Goal: Task Accomplishment & Management: Use online tool/utility

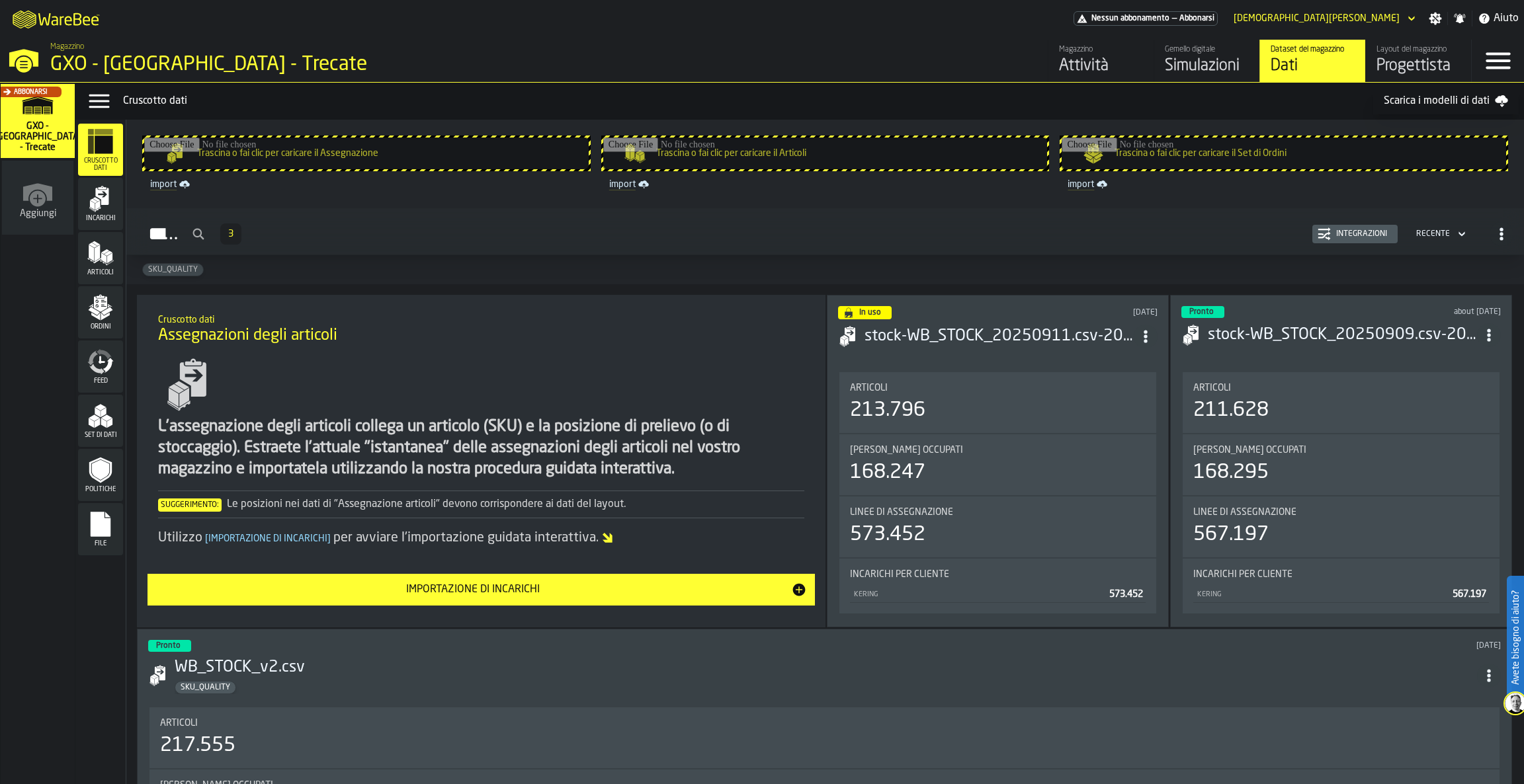
click at [1428, 47] on div "Layout del magazzino" at bounding box center [1418, 49] width 84 height 9
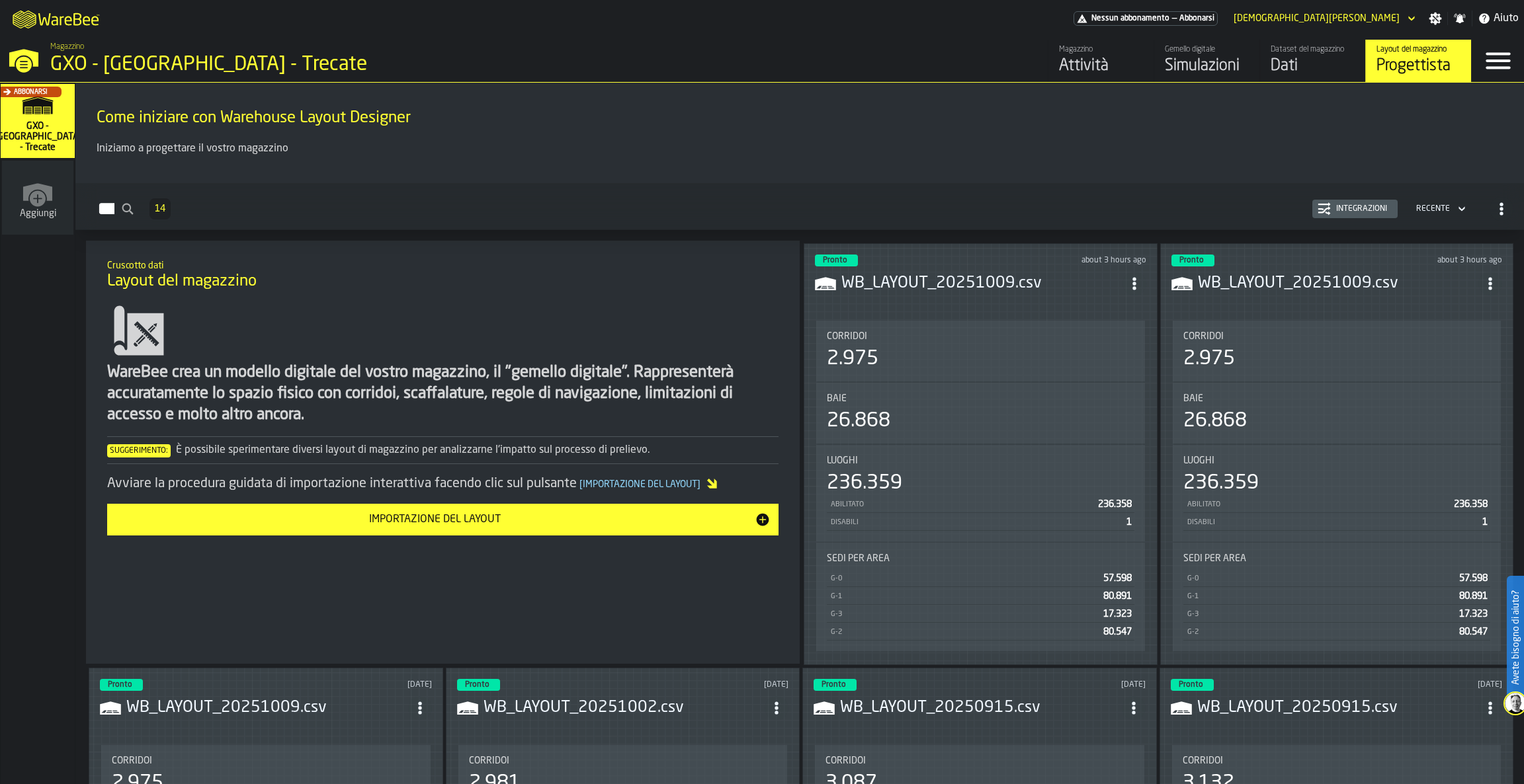
click at [902, 280] on h3 "WB_LAYOUT_20251009.csv" at bounding box center [982, 284] width 281 height 21
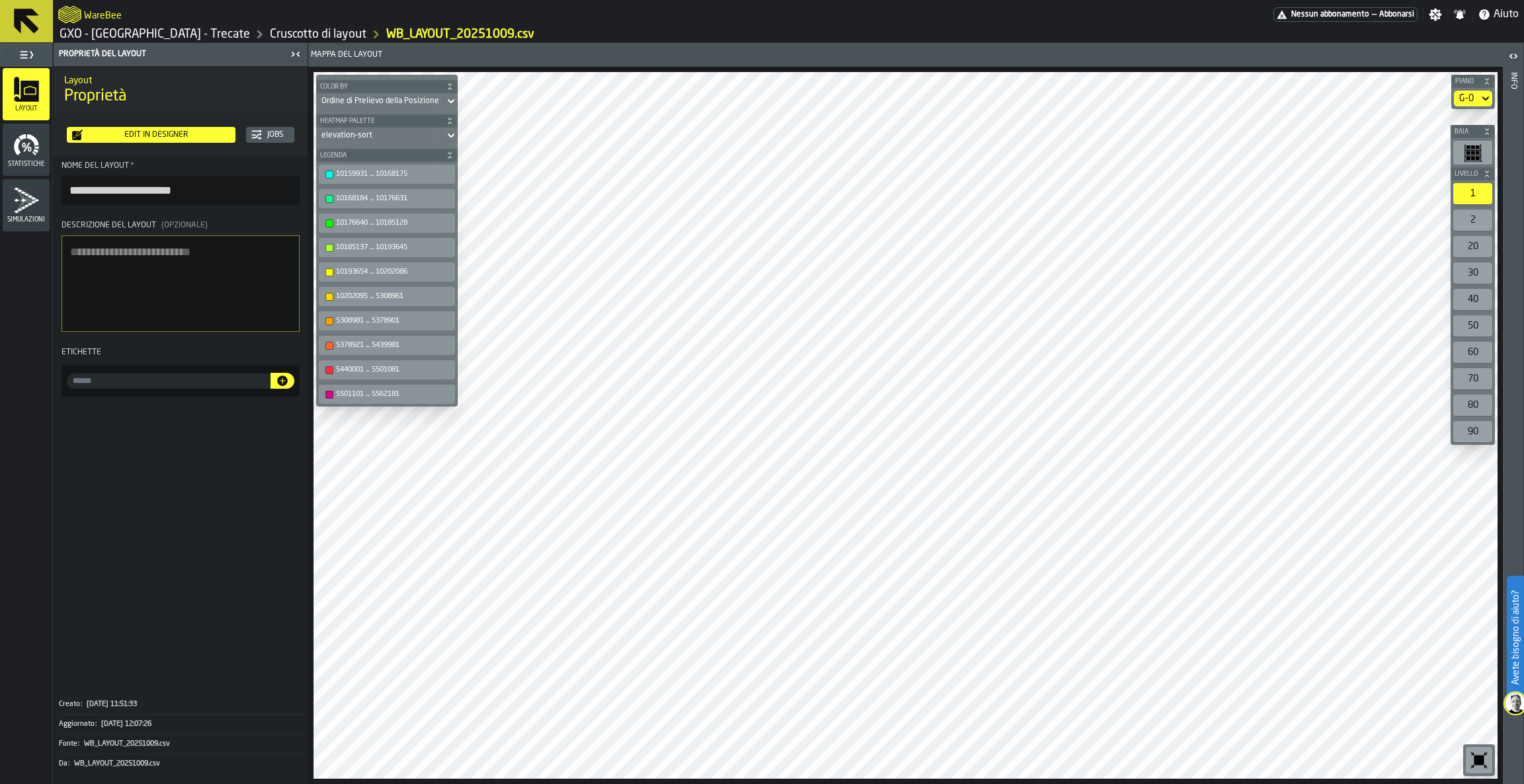
click at [1480, 105] on icon at bounding box center [1485, 99] width 13 height 16
click at [1465, 149] on div "G-1" at bounding box center [1450, 153] width 69 height 16
click at [251, 567] on span at bounding box center [180, 546] width 254 height 288
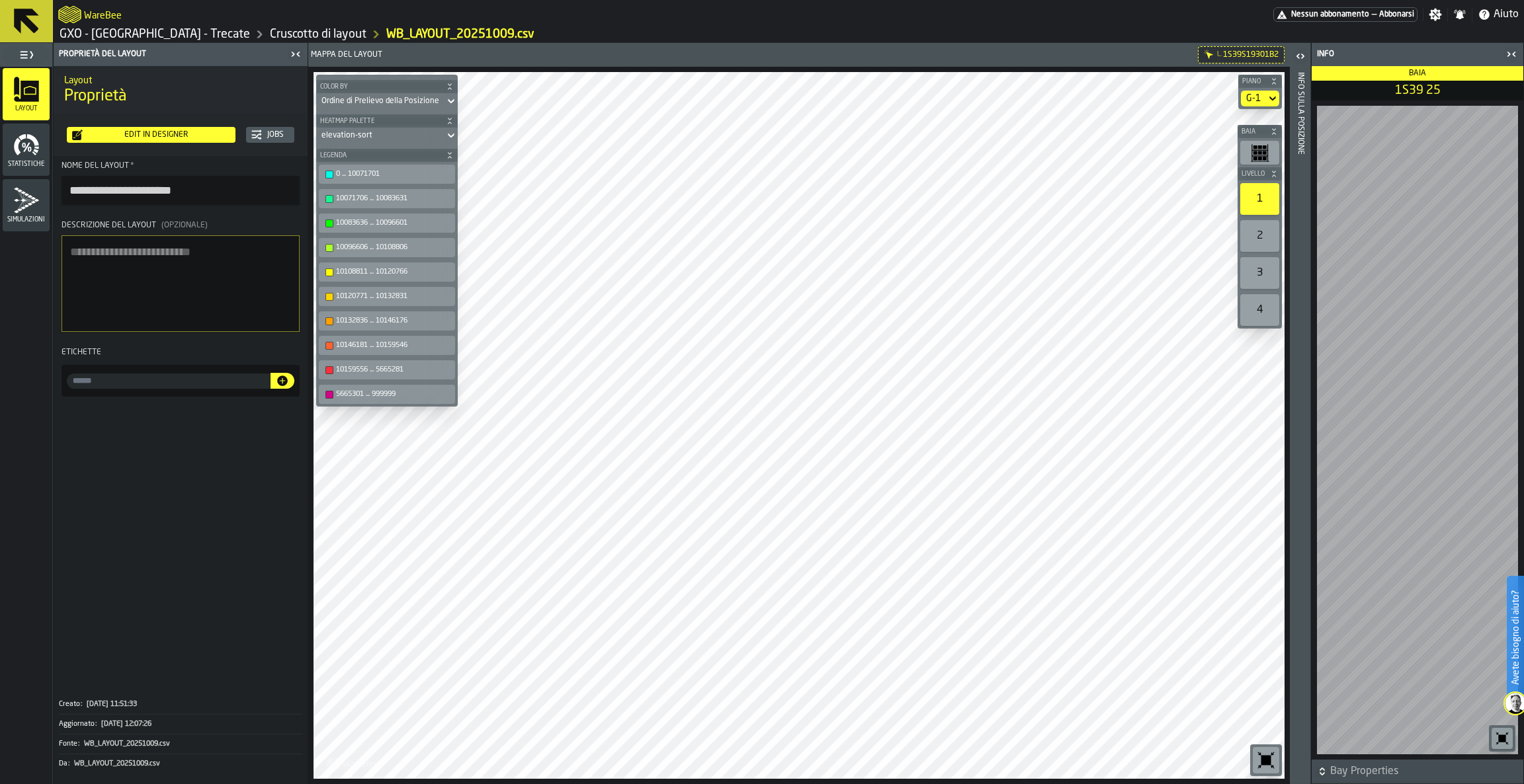
click at [21, 14] on icon at bounding box center [26, 21] width 25 height 25
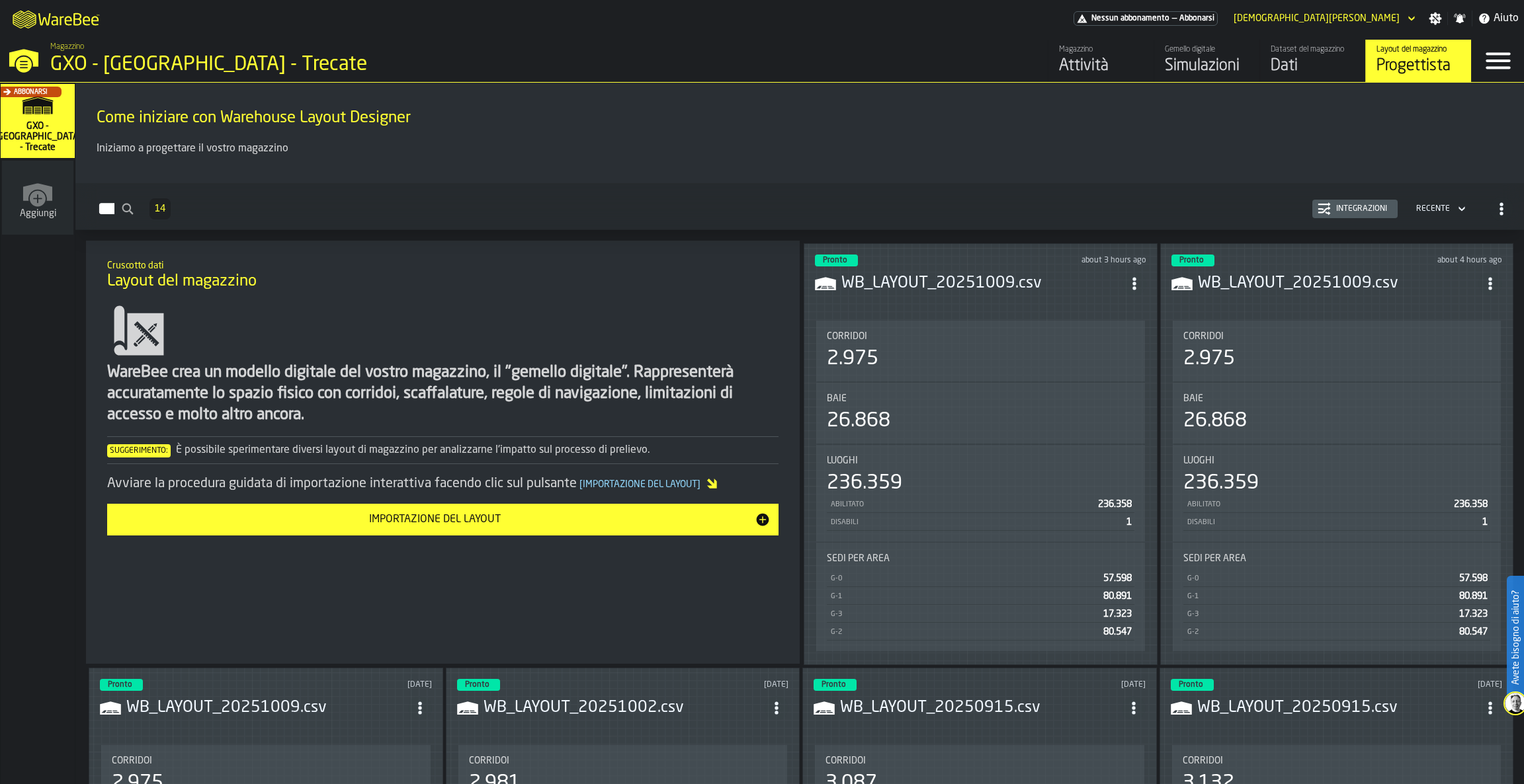
click at [1313, 56] on div "Dati" at bounding box center [1312, 67] width 84 height 21
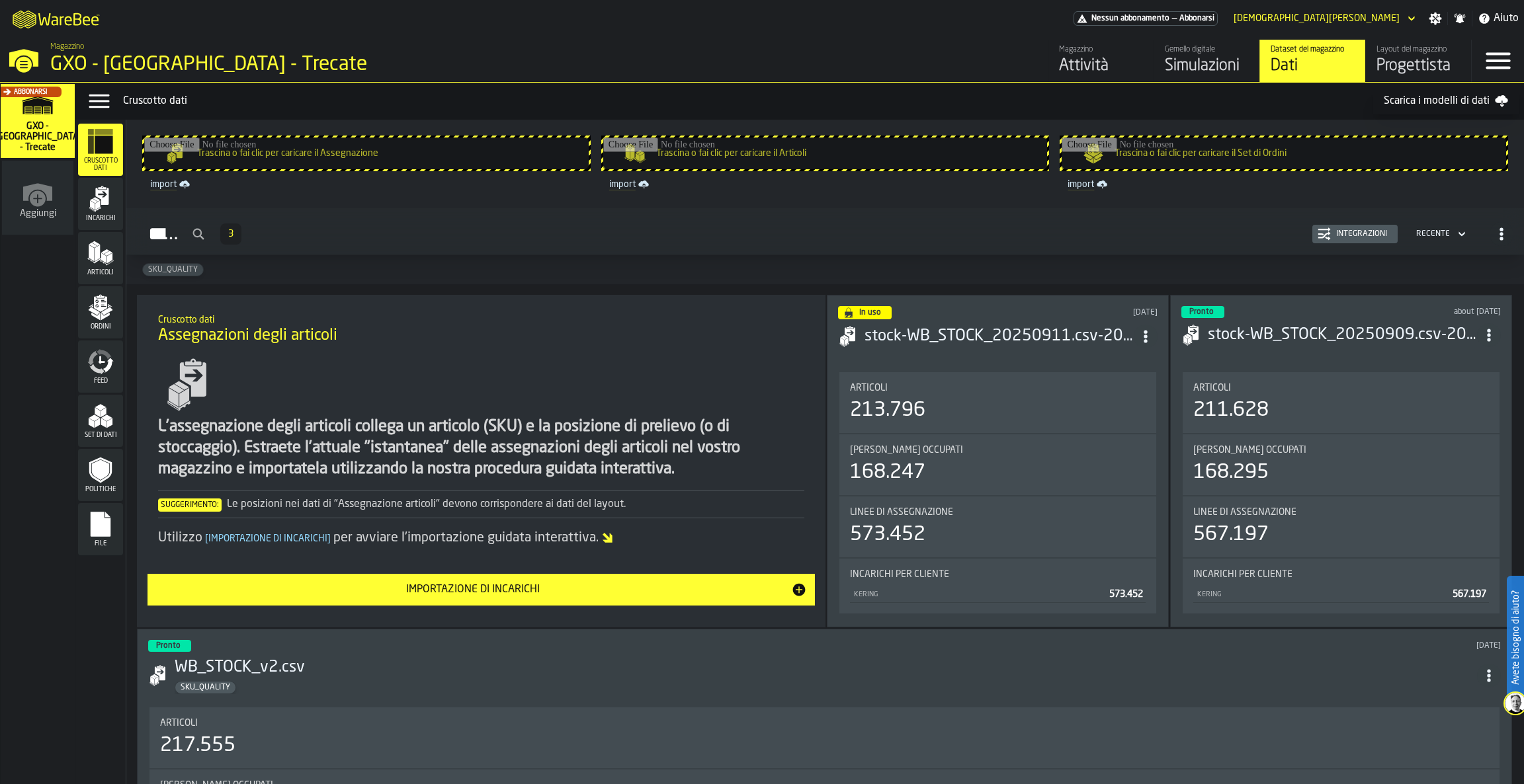
click at [82, 228] on div "Incarichi" at bounding box center [100, 203] width 45 height 52
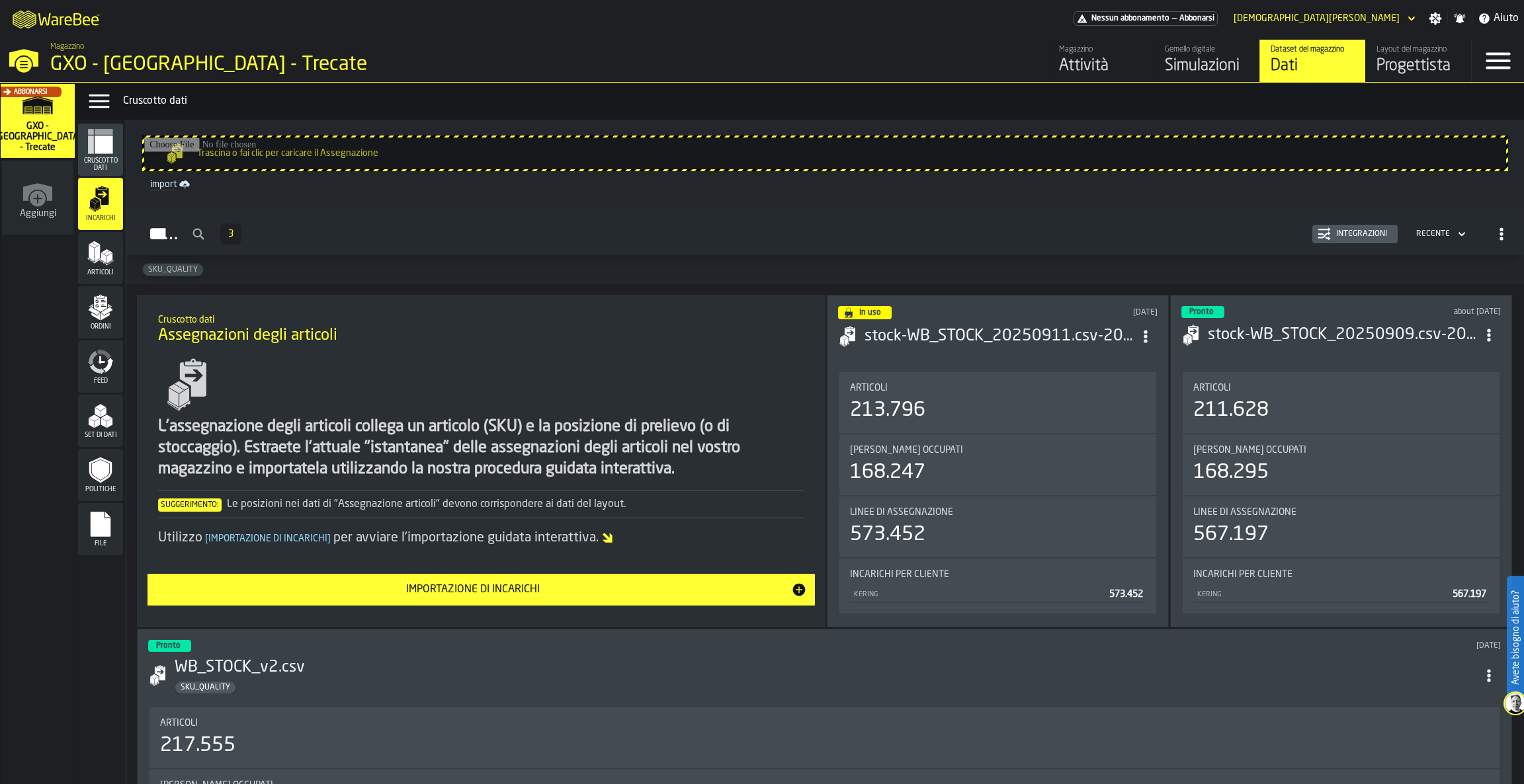
click at [1331, 230] on div "Integrazioni" at bounding box center [1361, 233] width 62 height 9
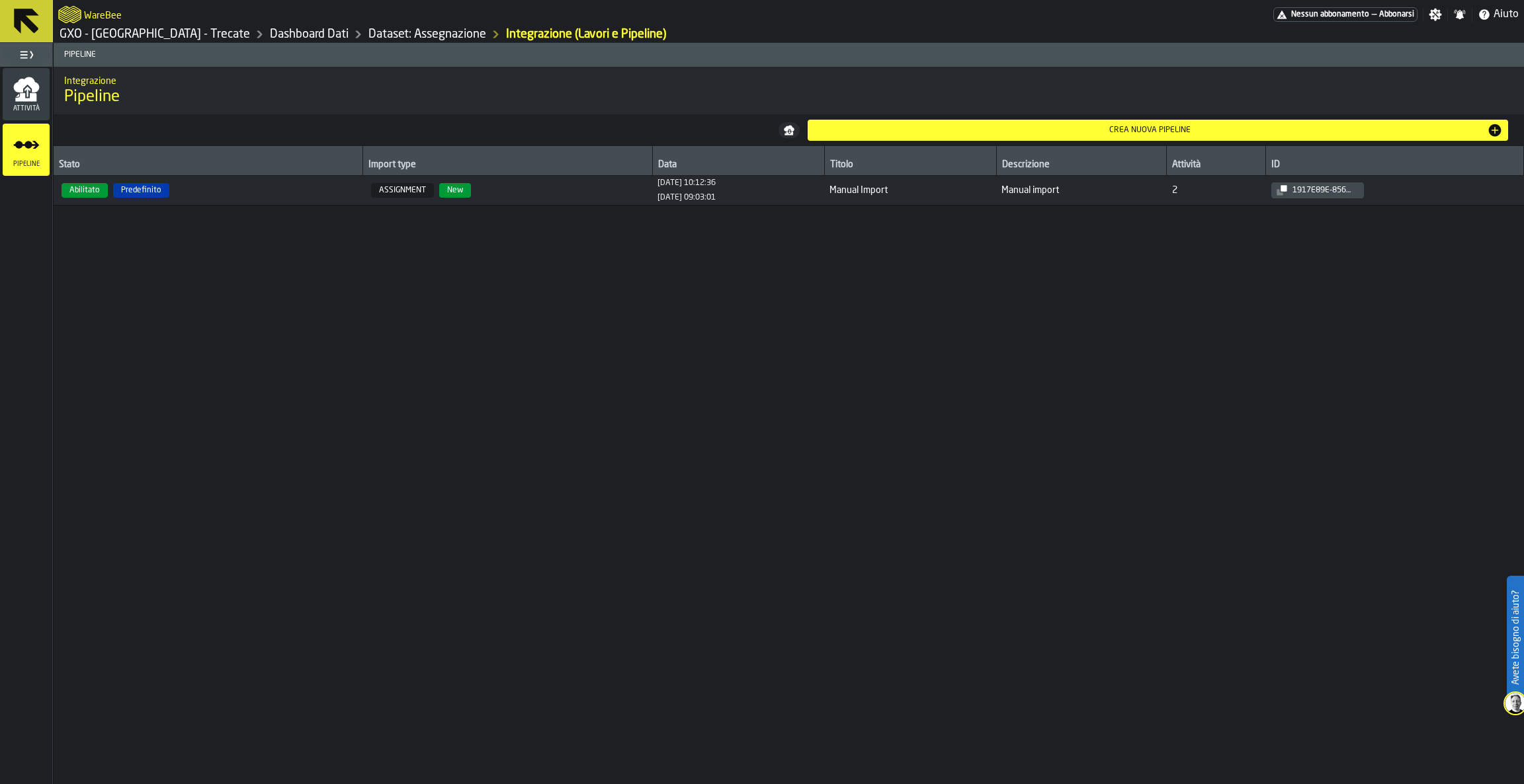
click at [935, 208] on div "Stato Import type Data Titolo Descrizione Attività ID Abilitato Predefinito ASS…" at bounding box center [788, 465] width 1470 height 638
click at [939, 195] on span "Manual Import" at bounding box center [910, 190] width 161 height 11
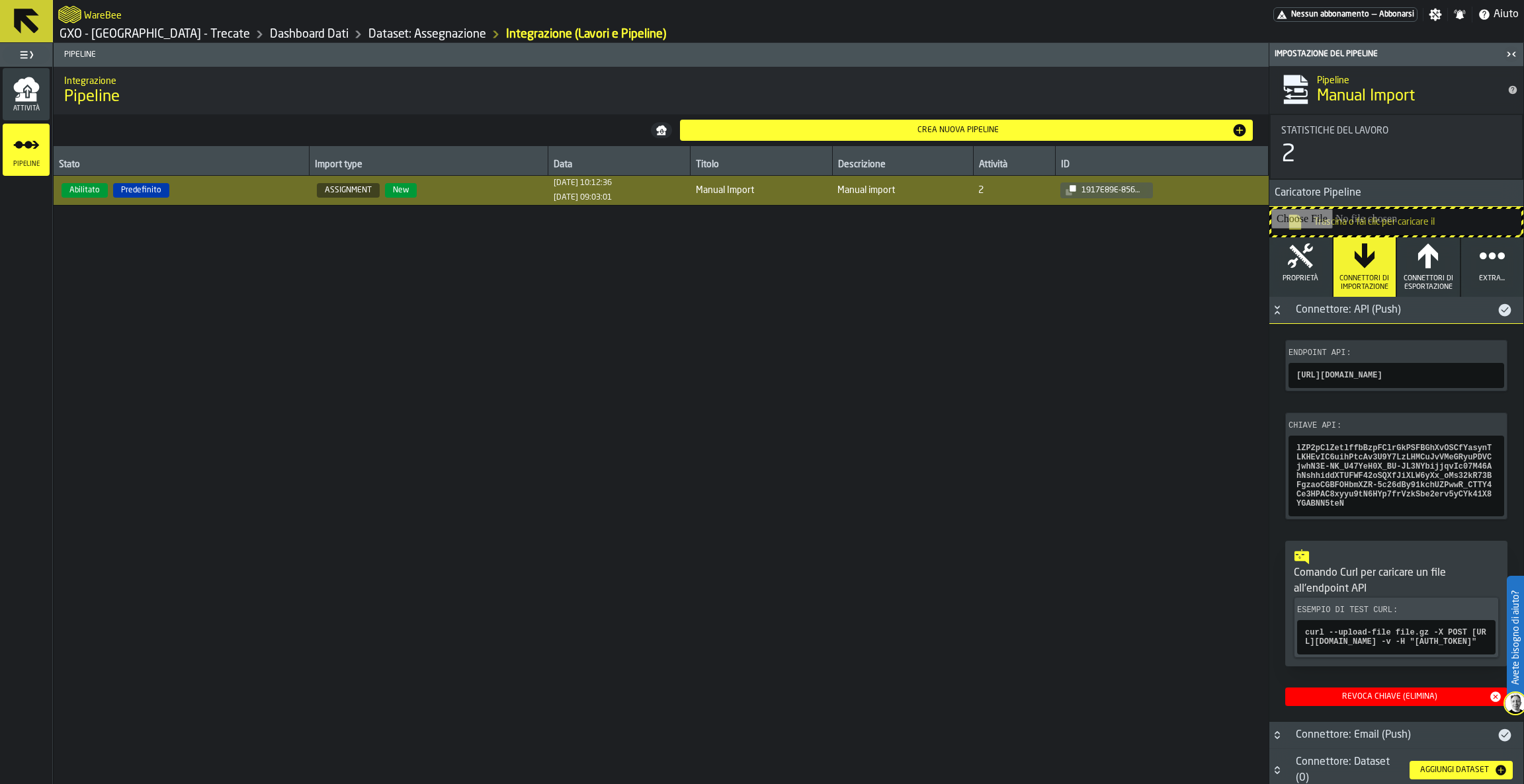
click at [1283, 314] on button "Button-Connettore: API (Push)-open" at bounding box center [1277, 310] width 16 height 11
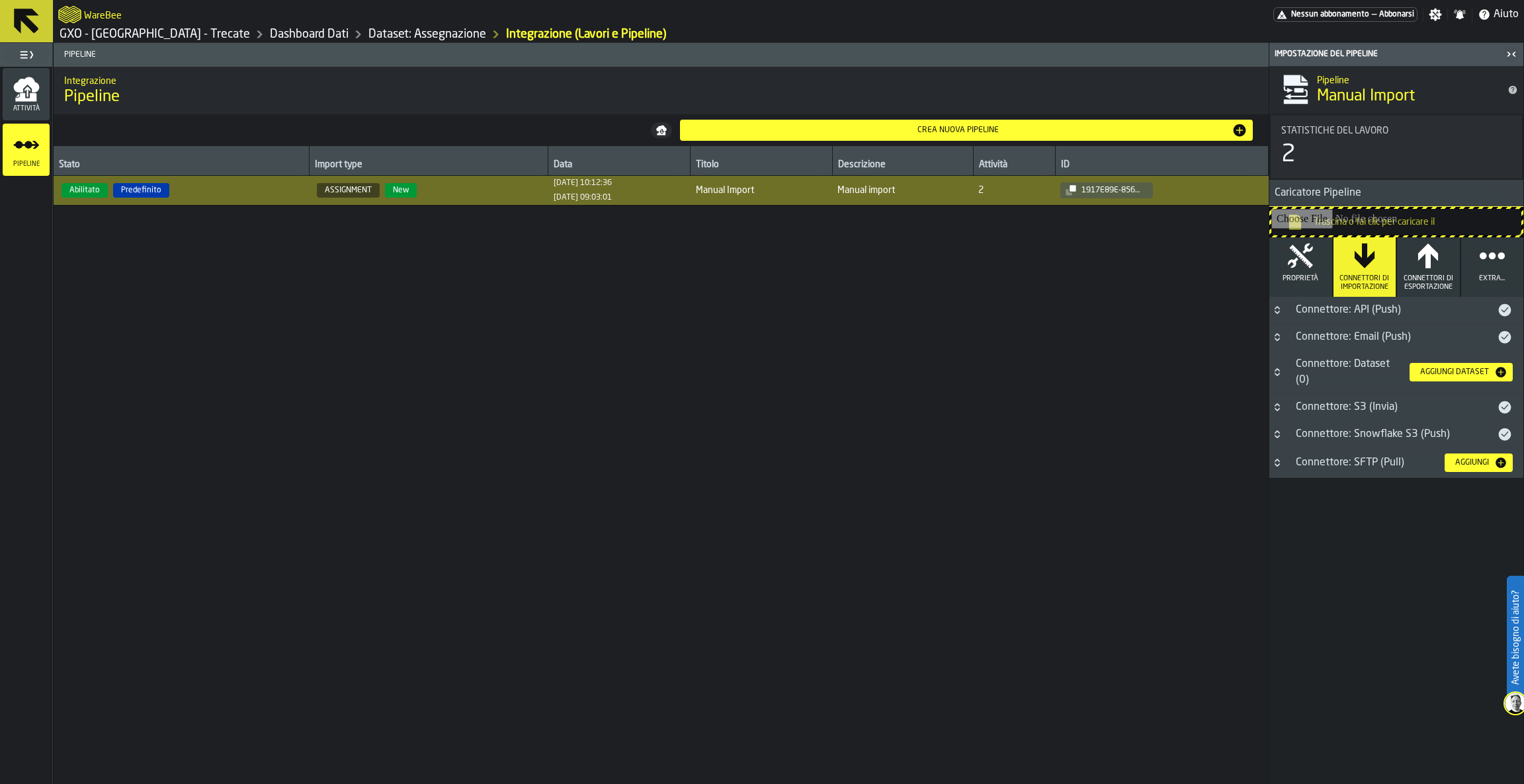
click at [1426, 304] on div "Connettore: API (Push)" at bounding box center [1392, 310] width 209 height 16
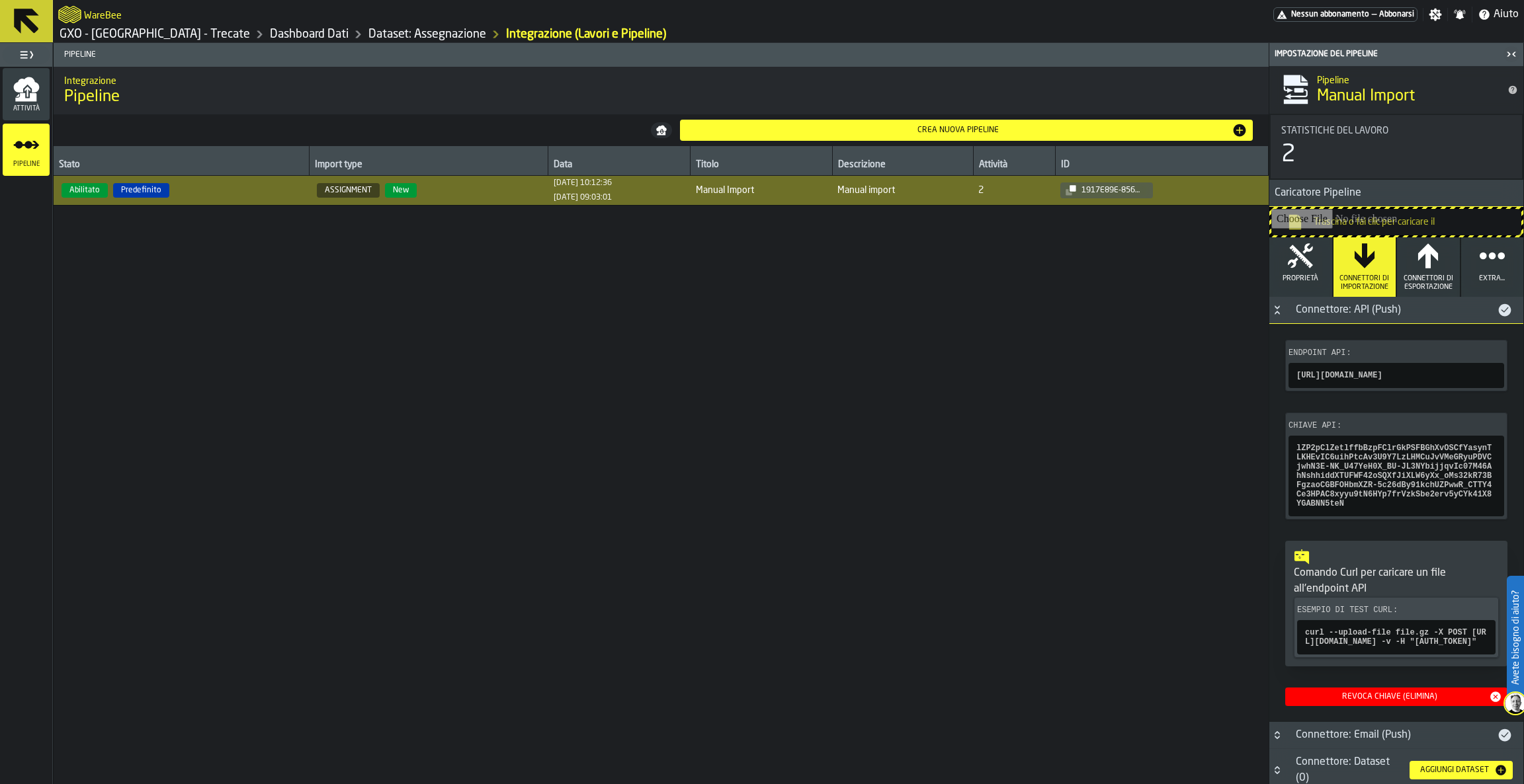
click at [784, 356] on div "Stato Import type Data Titolo Descrizione Attività ID Abilitato Predefinito ASS…" at bounding box center [661, 465] width 1215 height 638
click at [1435, 309] on div "Connettore: API (Push)" at bounding box center [1392, 310] width 209 height 16
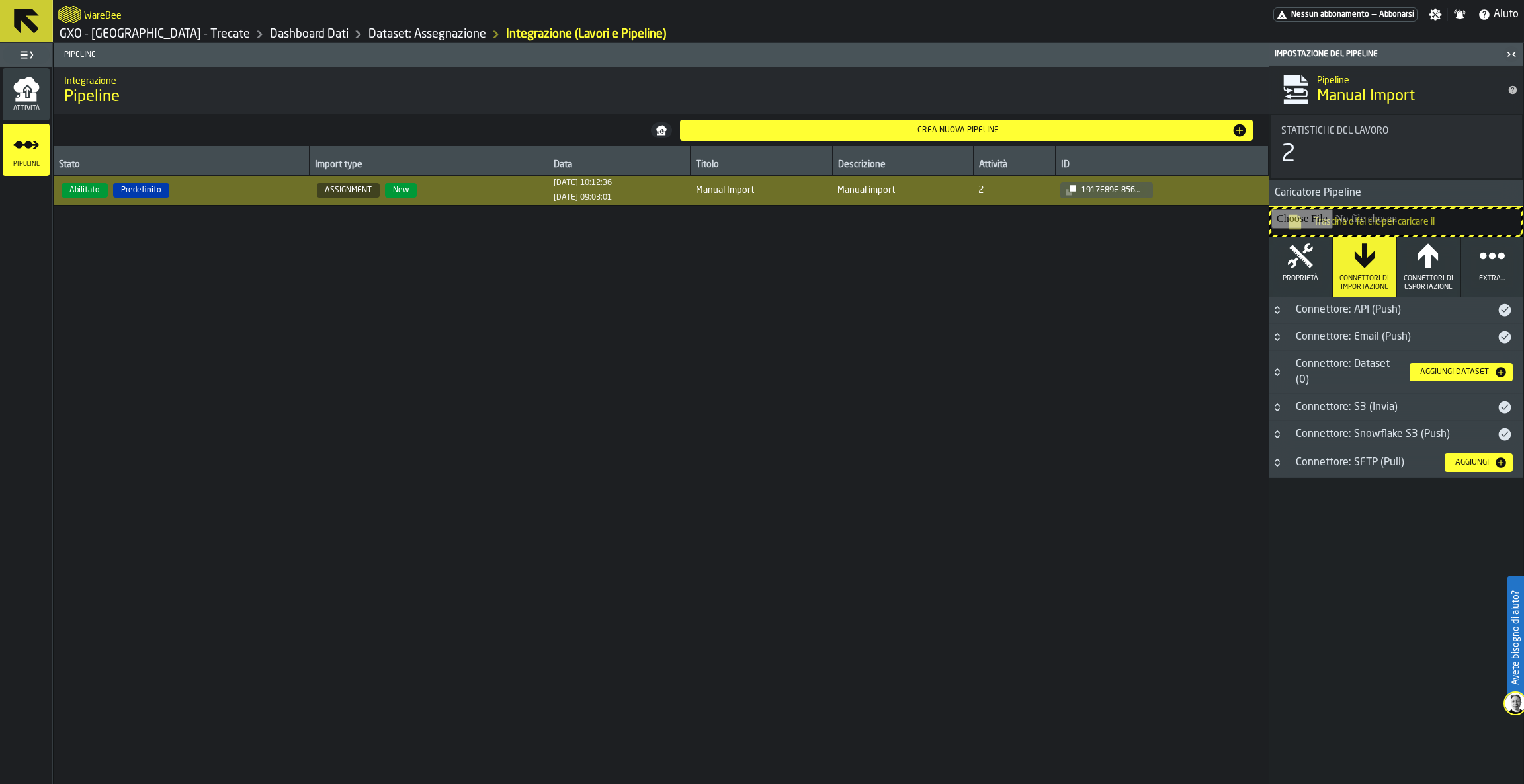
click at [1378, 368] on span "Connettore: Dataset (0)" at bounding box center [1342, 372] width 94 height 26
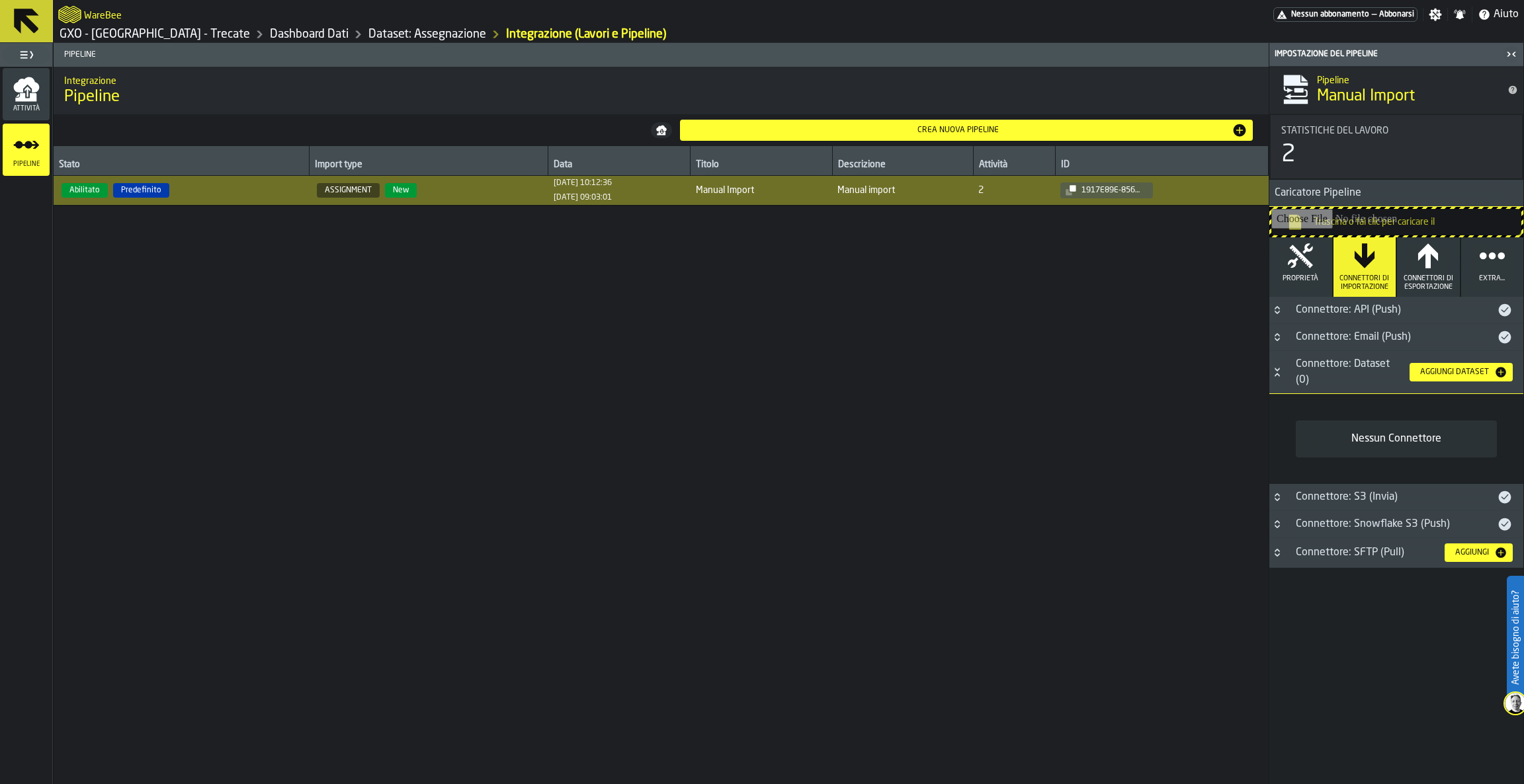
click at [1435, 369] on div "Aggiungi Dataset" at bounding box center [1455, 372] width 79 height 9
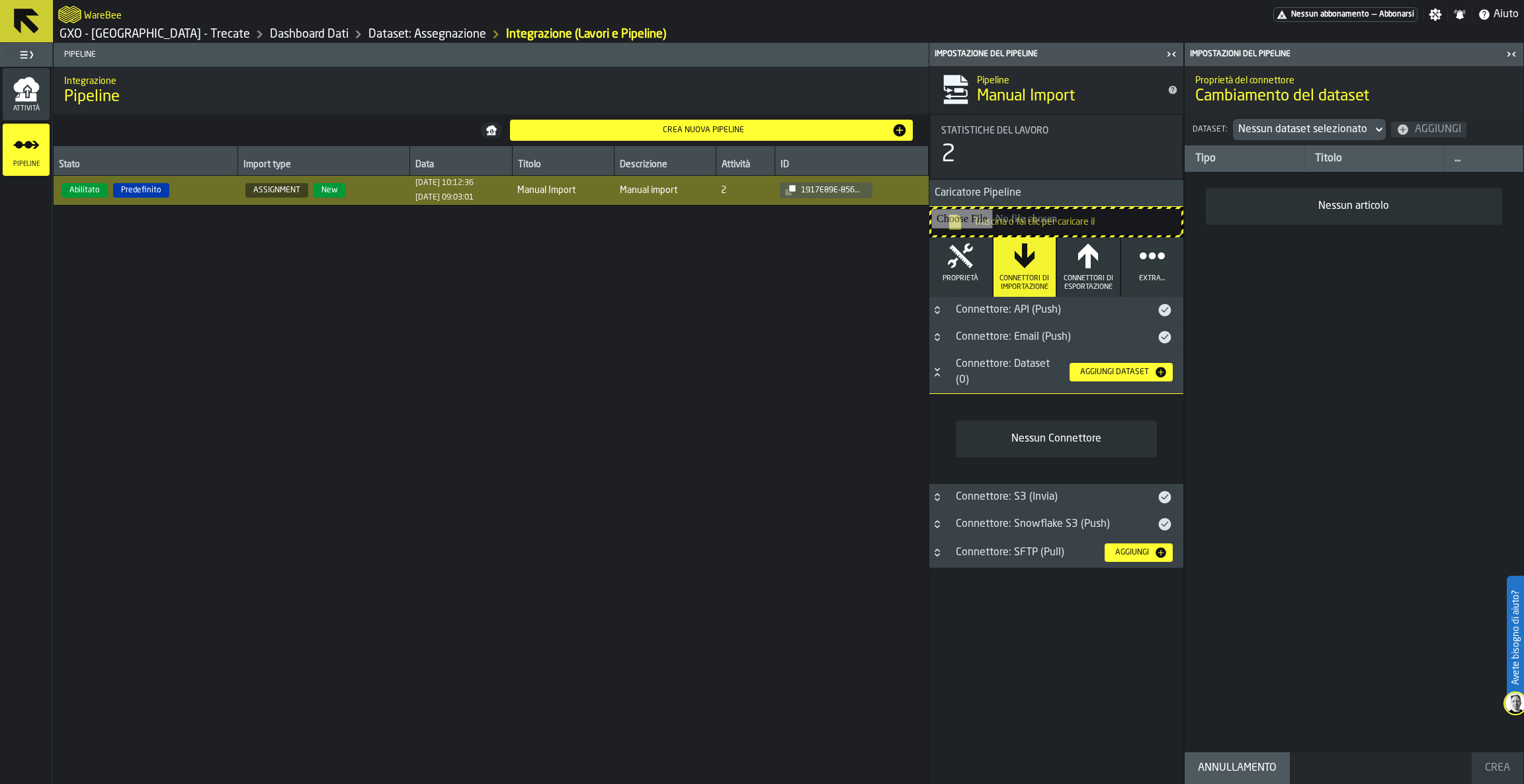
click at [1128, 371] on div "Aggiungi Dataset" at bounding box center [1114, 372] width 79 height 9
click at [1366, 125] on div "Nessun dataset selezionato" at bounding box center [1303, 130] width 140 height 21
click at [13, 20] on icon at bounding box center [26, 21] width 32 height 32
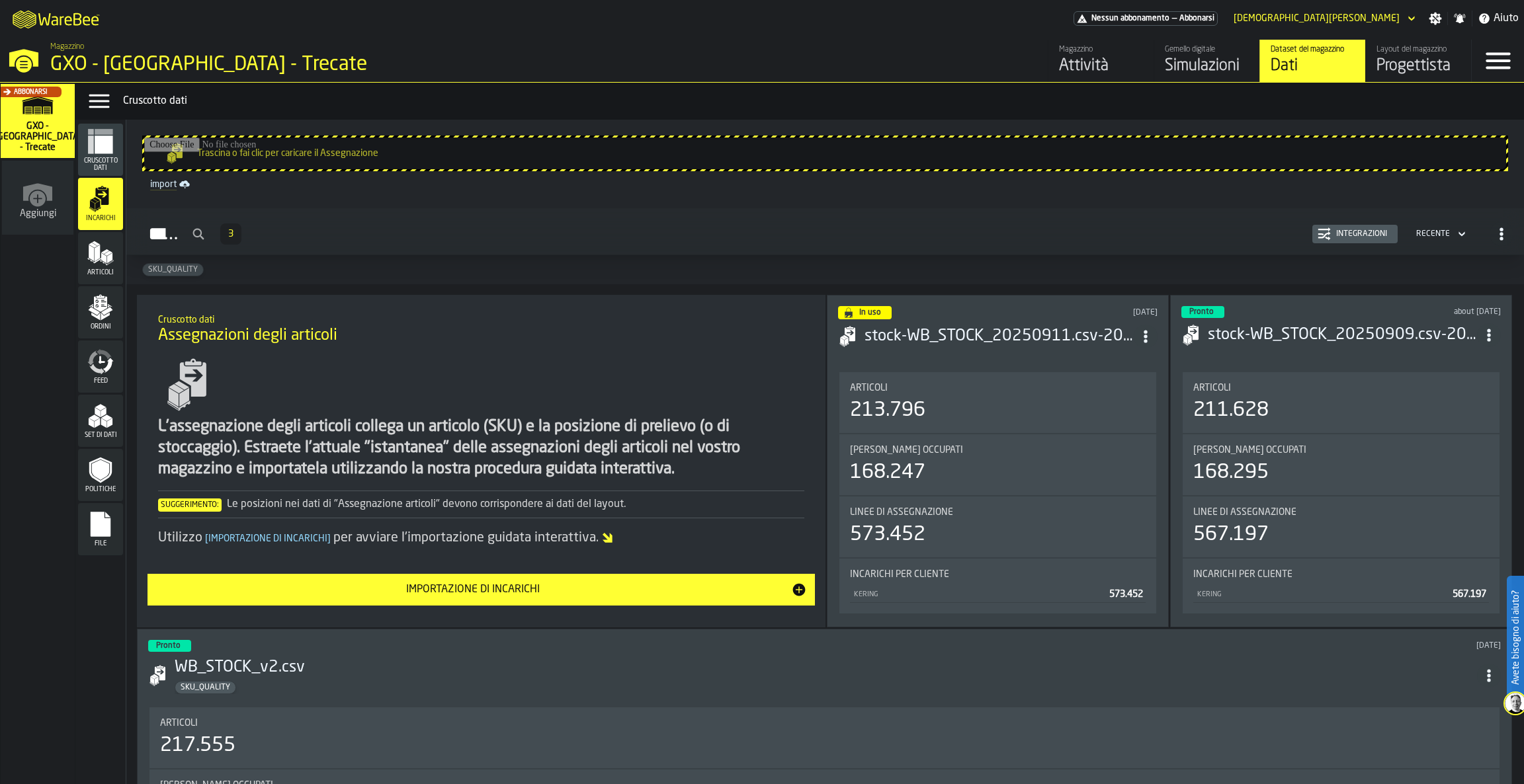
drag, startPoint x: 462, startPoint y: 355, endPoint x: 264, endPoint y: 36, distance: 375.5
click at [264, 36] on div "M A K I N G W A R E H O U S E S M O R E EF F I C I E N T Nessun abbonamento — A…" at bounding box center [762, 392] width 1524 height 784
drag, startPoint x: 879, startPoint y: 160, endPoint x: 1263, endPoint y: 155, distance: 384.0
click at [1263, 155] on input "Trascina o fai clic per caricare il Assegnazione" at bounding box center [825, 153] width 1362 height 32
click at [1354, 232] on div "Integrazioni" at bounding box center [1361, 233] width 62 height 9
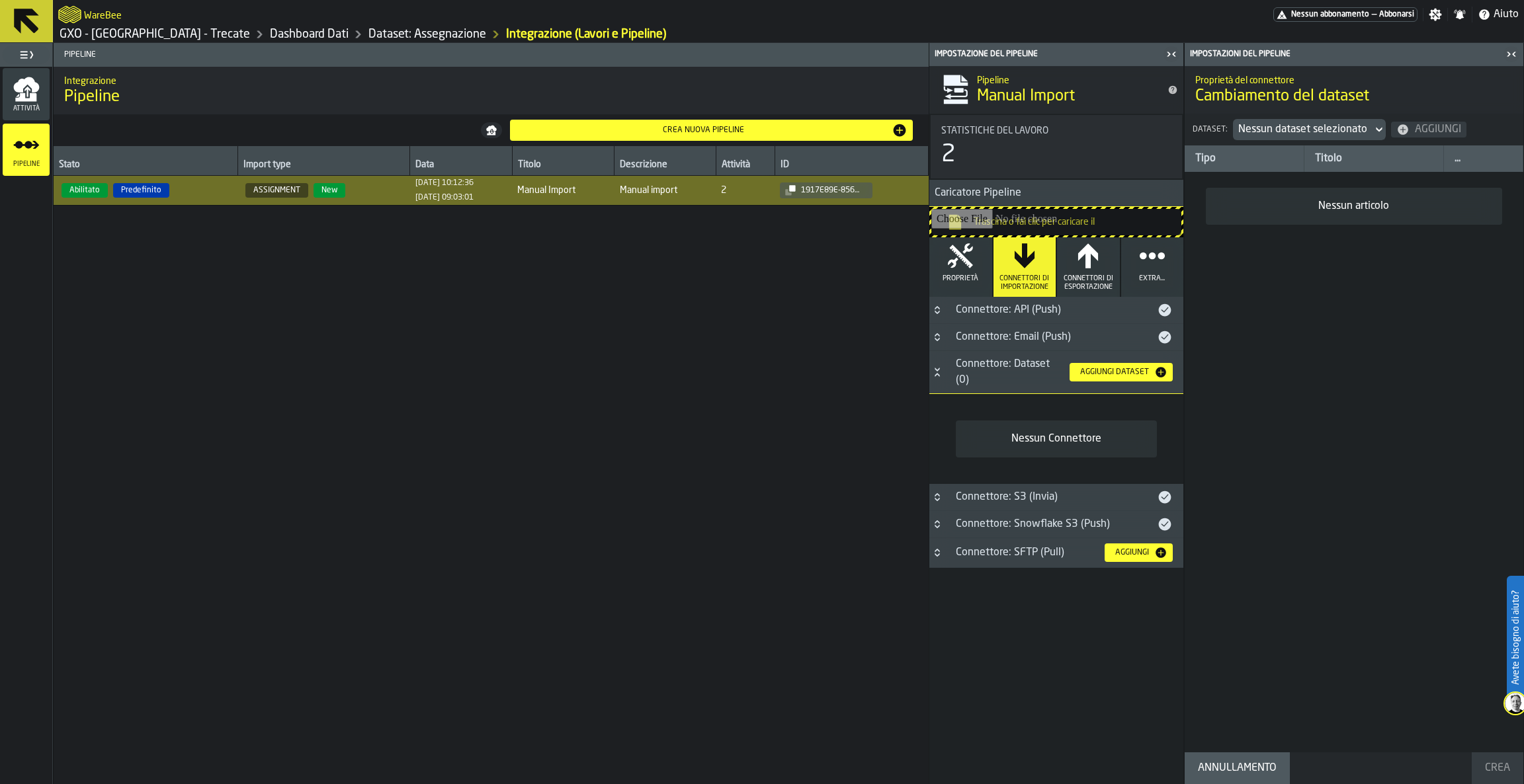
click at [1169, 51] on icon "button-toggle-Chiudimi" at bounding box center [1172, 54] width 16 height 16
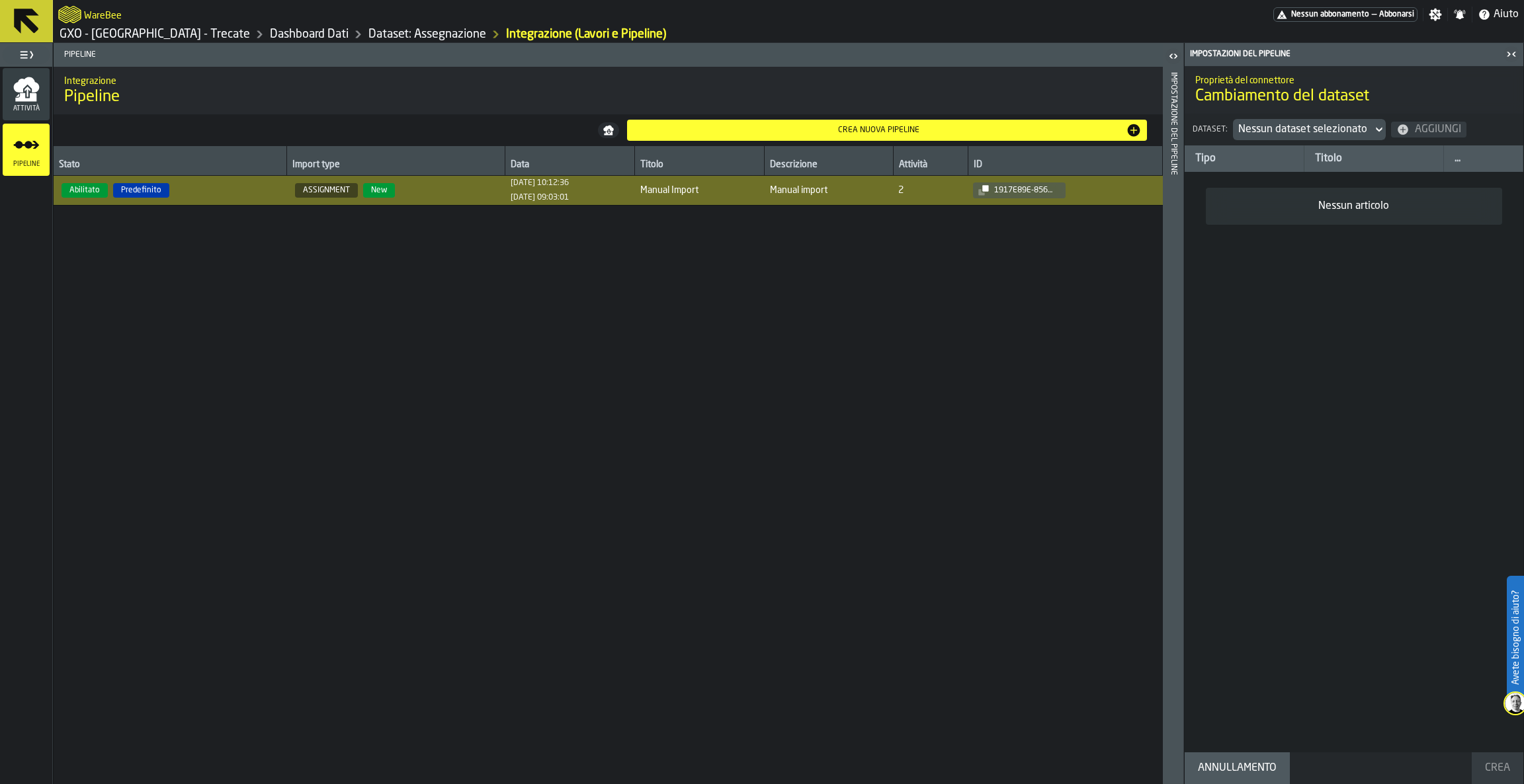
click at [1169, 51] on icon "button-toggle-Aperto" at bounding box center [1173, 56] width 16 height 16
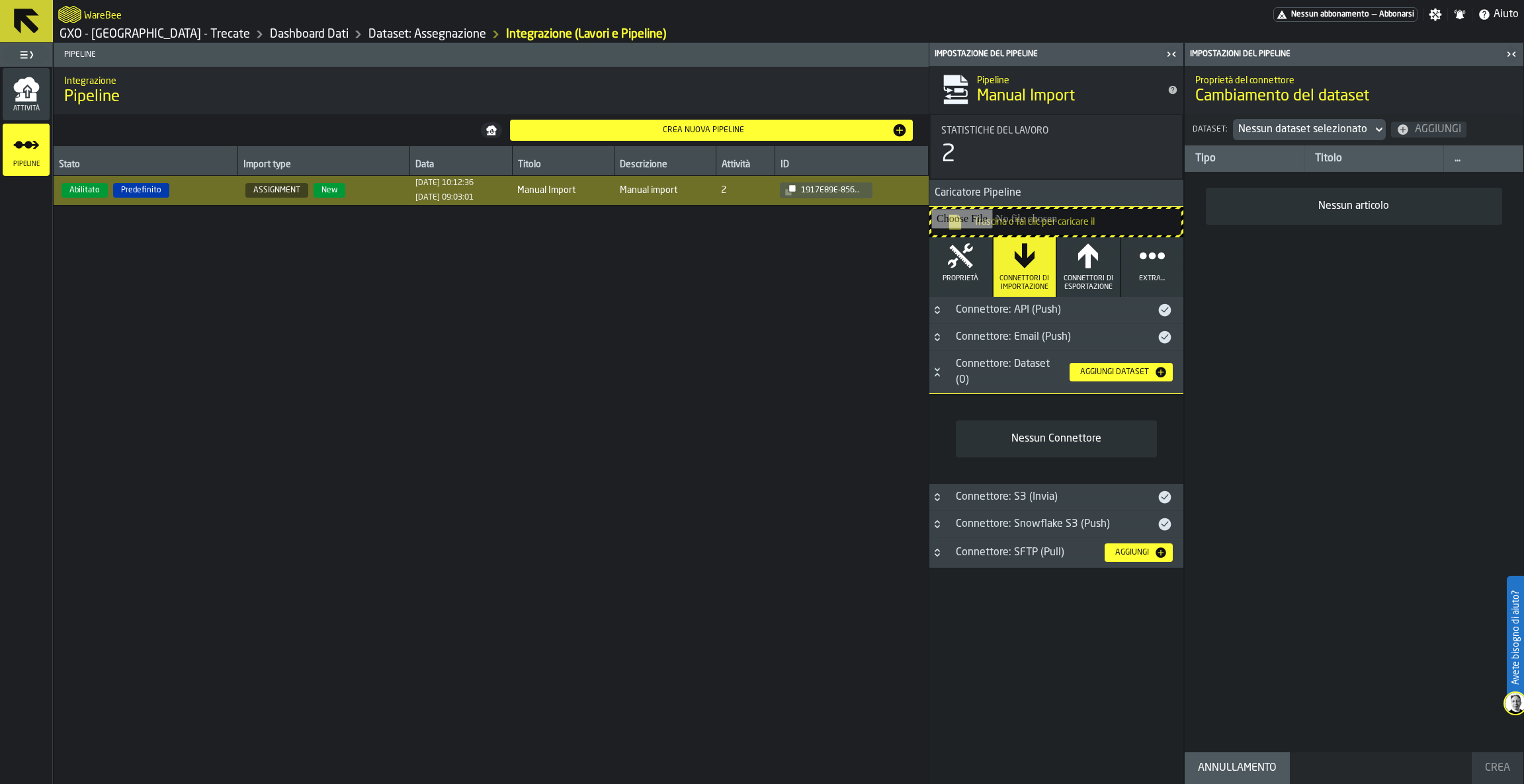
click at [1511, 51] on icon "button-toggle-Chiudimi" at bounding box center [1511, 54] width 16 height 16
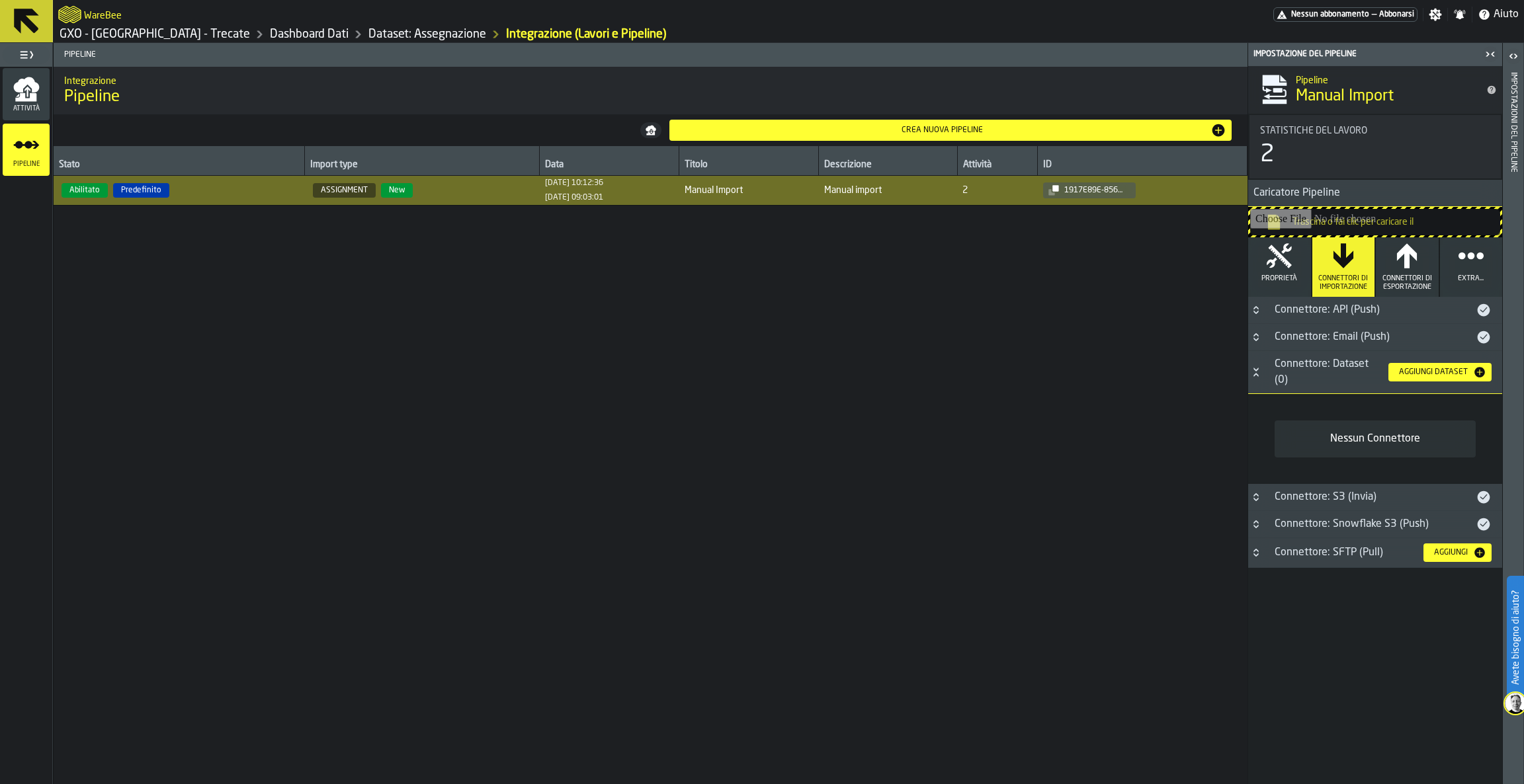
click at [1490, 50] on icon "button-toggle-Chiudimi" at bounding box center [1490, 54] width 16 height 16
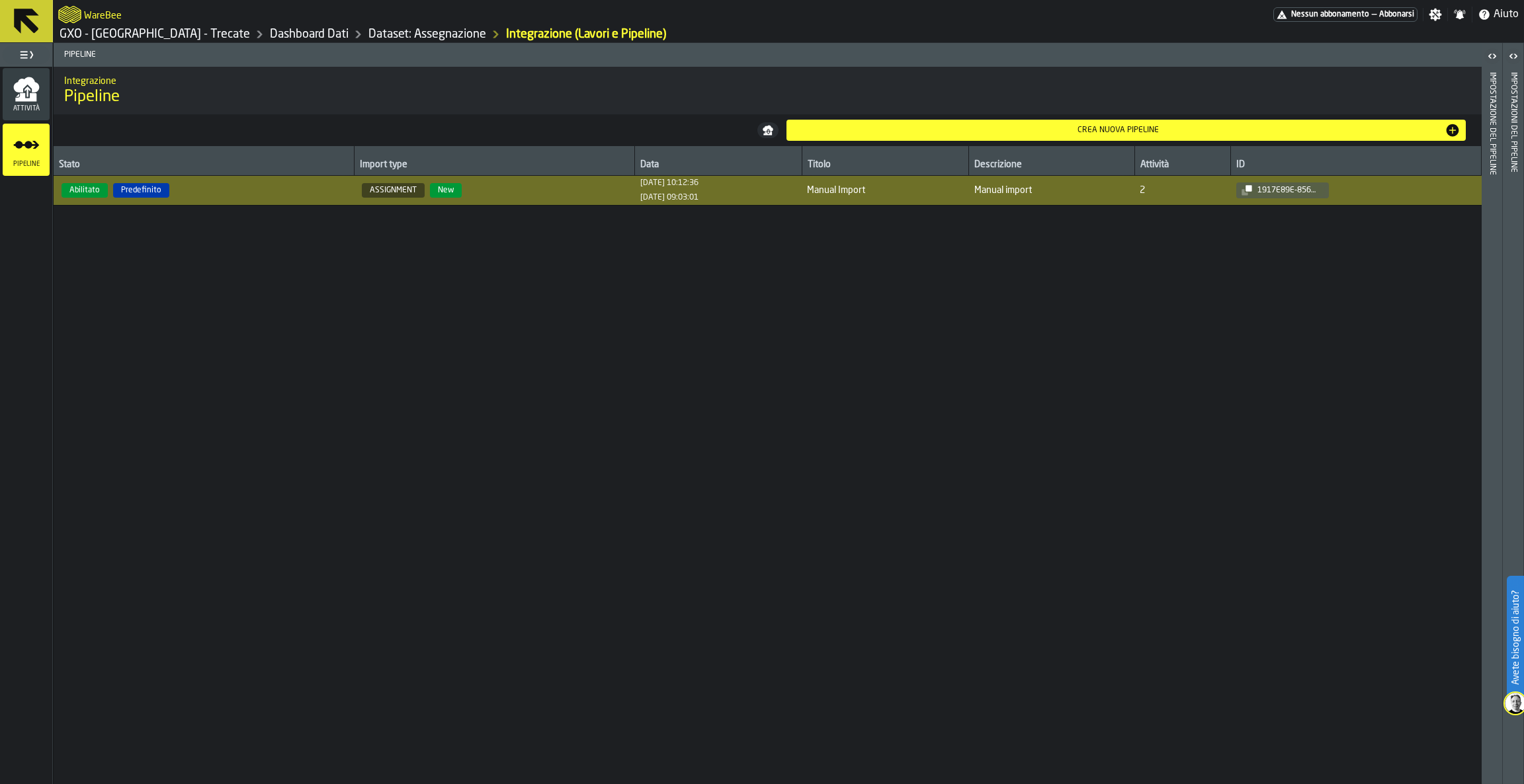
click at [1039, 352] on div "Stato Import type Data Titolo Descrizione Attività ID Abilitato Predefinito ASS…" at bounding box center [768, 465] width 1428 height 638
click at [1102, 122] on div "Crea nuova pipeline" at bounding box center [1127, 130] width 670 height 16
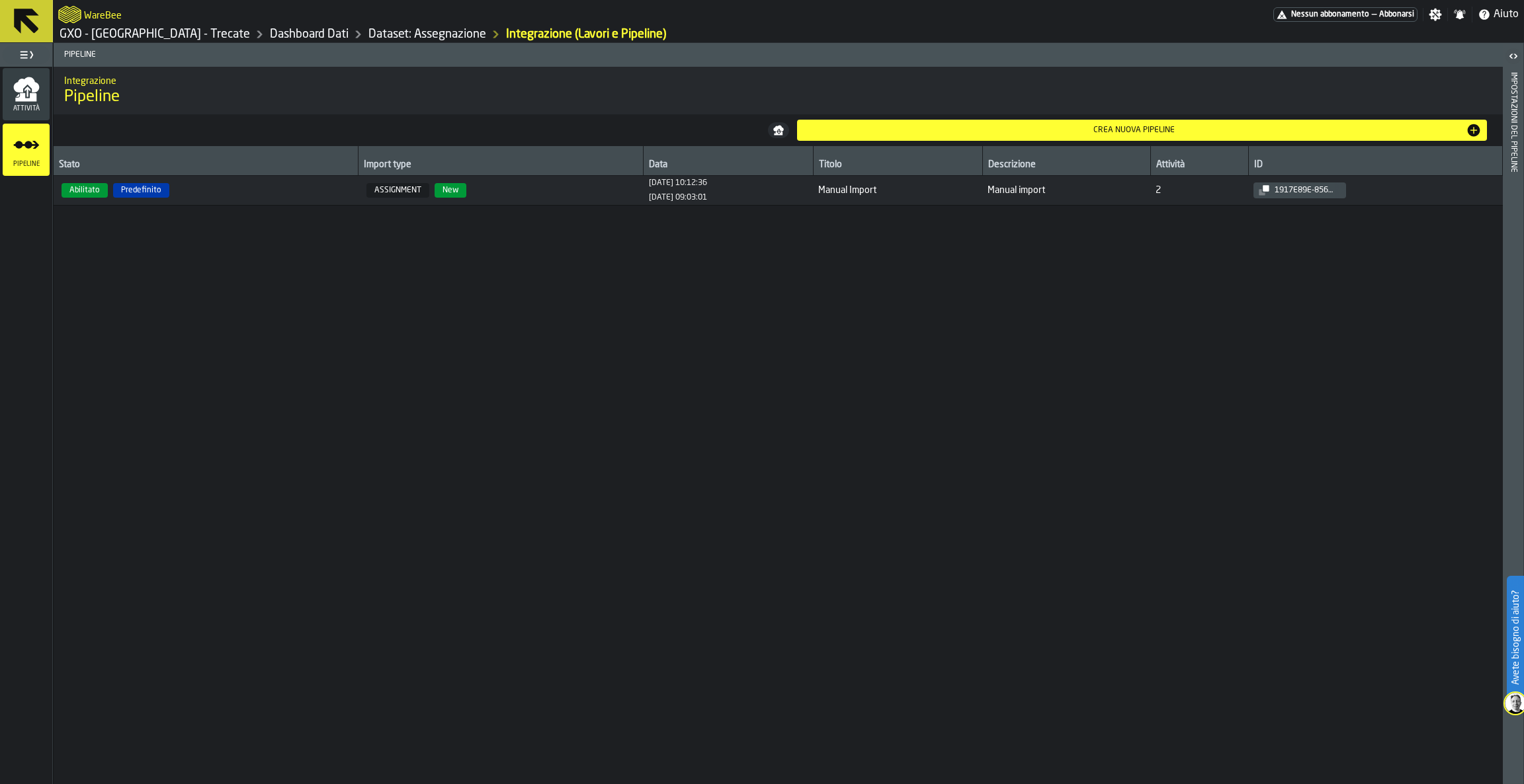
click at [1096, 129] on div "Crea nuova pipeline" at bounding box center [1134, 130] width 664 height 9
click at [1134, 121] on button "Crea nuova pipeline" at bounding box center [1142, 130] width 690 height 21
click at [655, 307] on div "Stato Import type Data Titolo Descrizione Attività ID Abilitato Predefinito ASS…" at bounding box center [778, 465] width 1450 height 638
click at [935, 130] on div "Crea nuova pipeline" at bounding box center [1134, 130] width 664 height 9
click at [1342, 121] on button "Crea nuova pipeline" at bounding box center [1142, 130] width 690 height 21
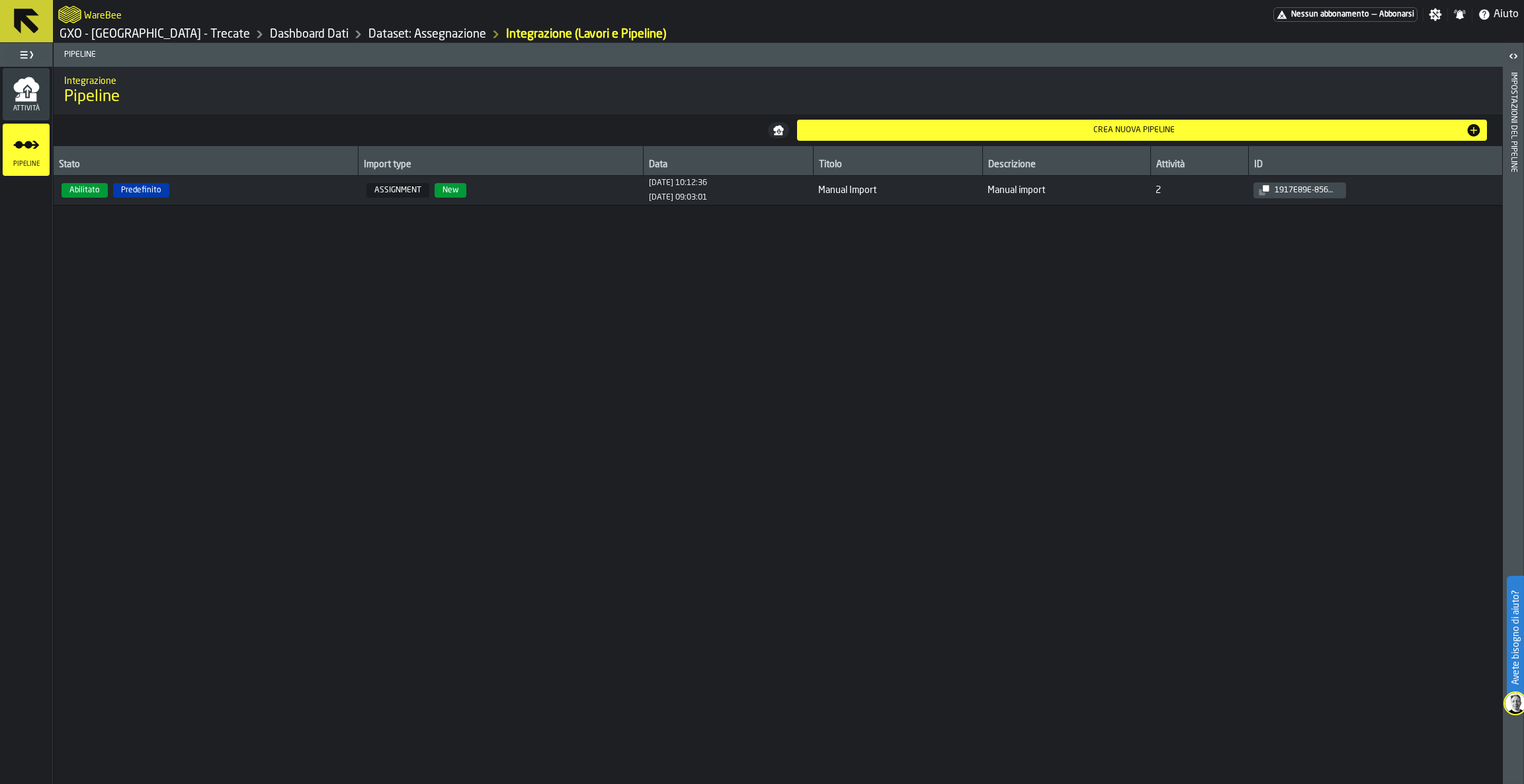
click at [1342, 125] on div "Crea nuova pipeline" at bounding box center [1142, 130] width 680 height 16
click at [1470, 130] on icon "button-Crea nuova pipeline" at bounding box center [1474, 131] width 13 height 13
click at [29, 14] on icon at bounding box center [26, 21] width 25 height 25
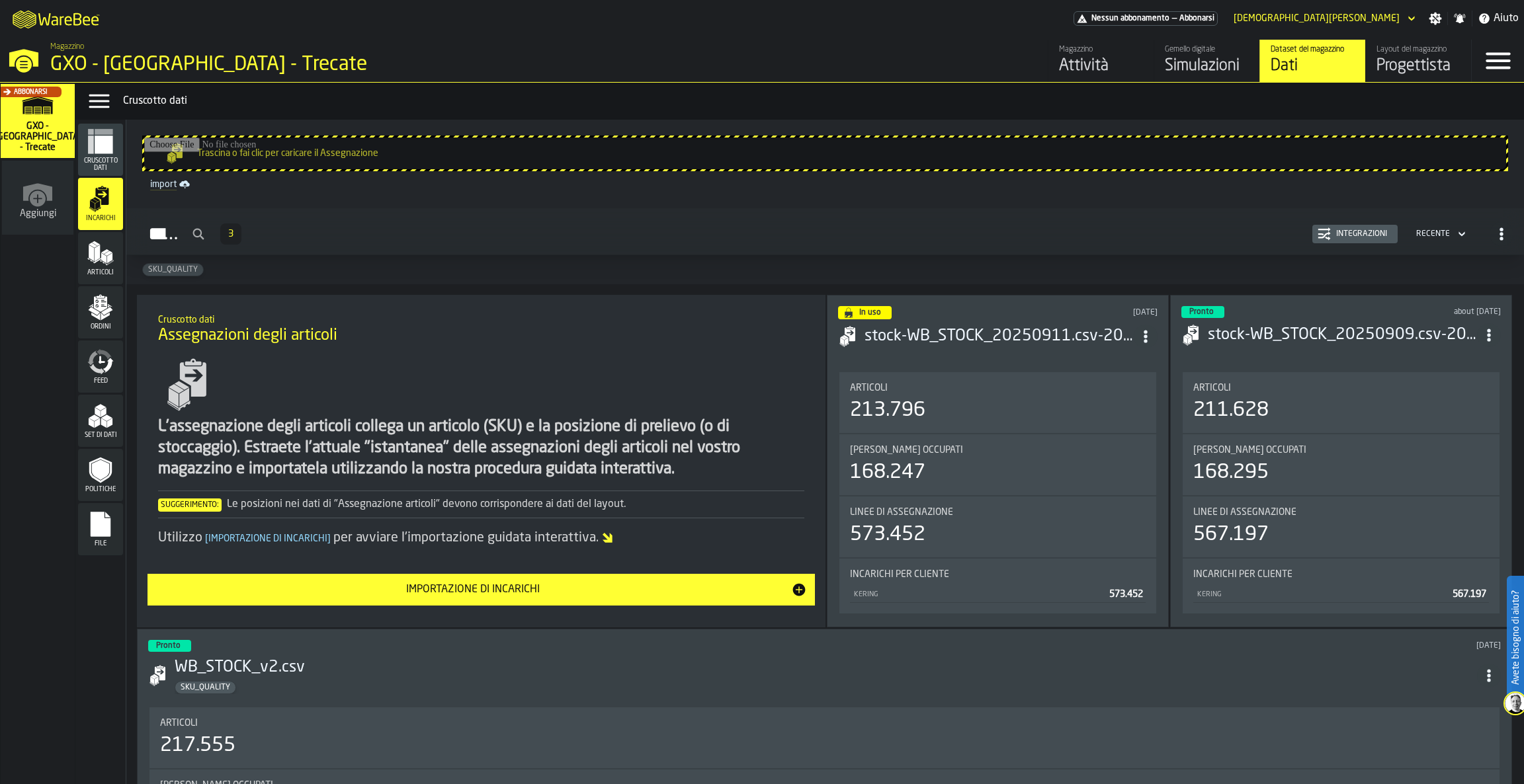
click at [96, 435] on span "Set di dati" at bounding box center [100, 435] width 45 height 7
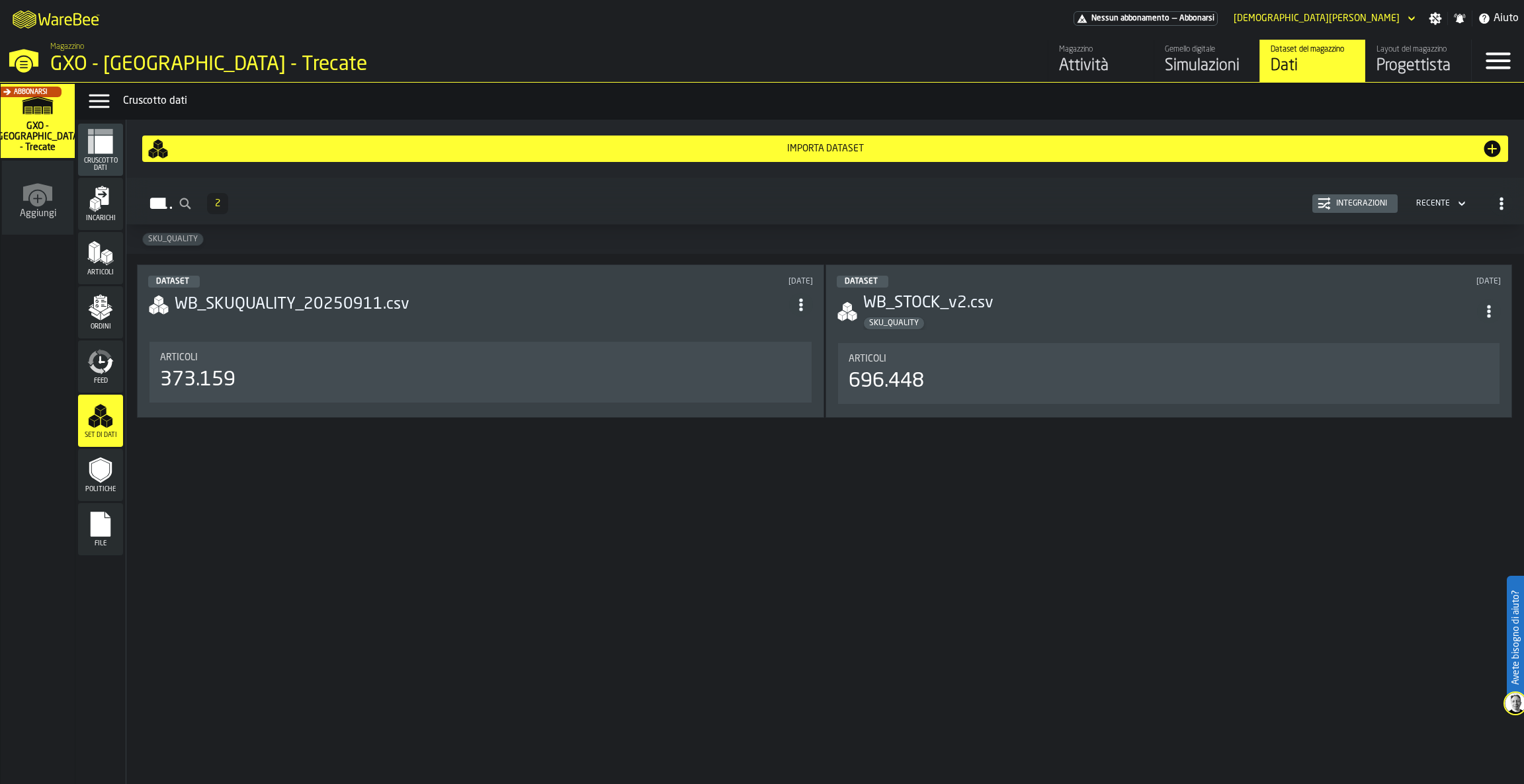
click at [1378, 198] on div "Integrazioni" at bounding box center [1355, 203] width 74 height 13
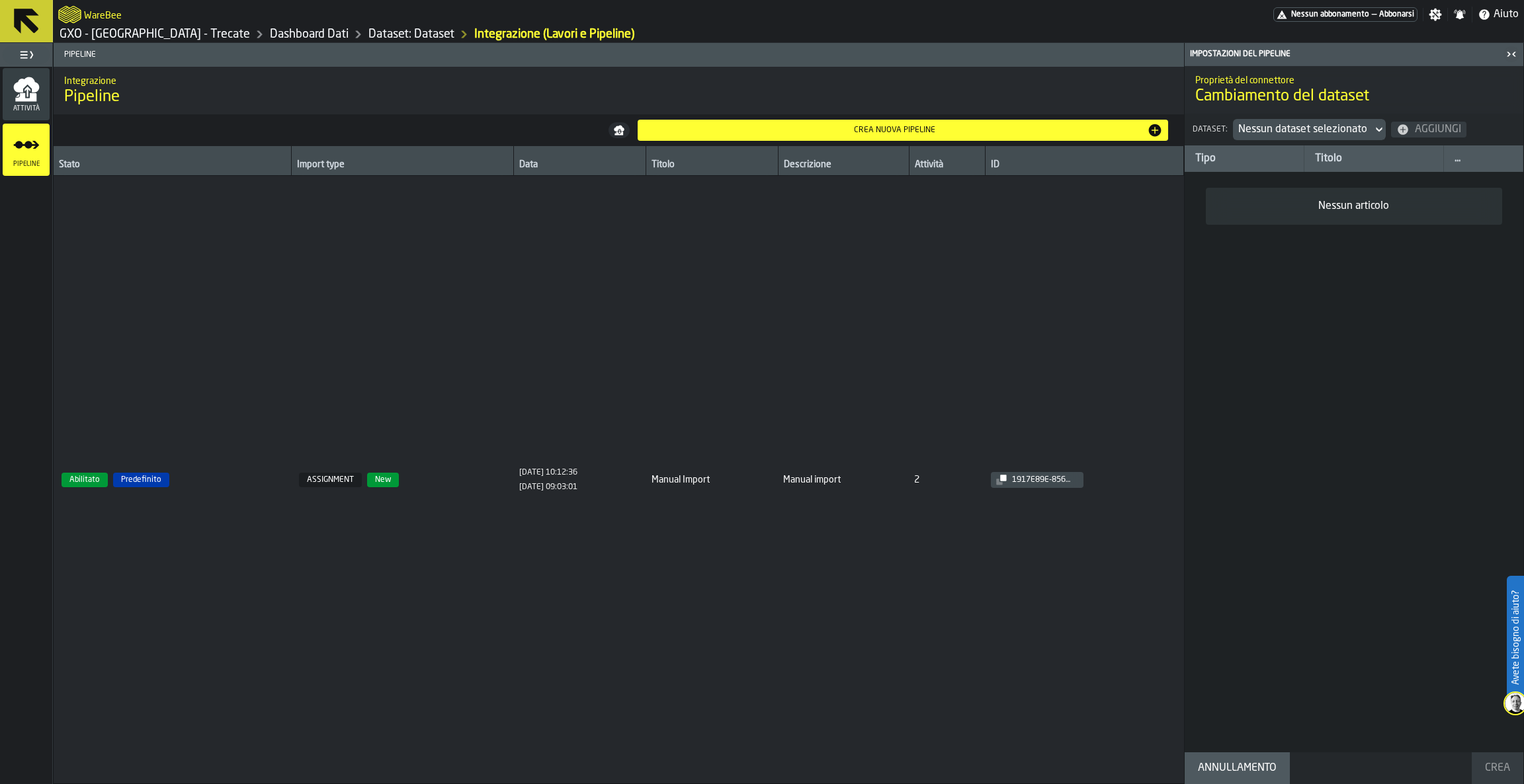
click at [1502, 57] on div "button-toggle-Chiudimi" at bounding box center [1511, 54] width 19 height 16
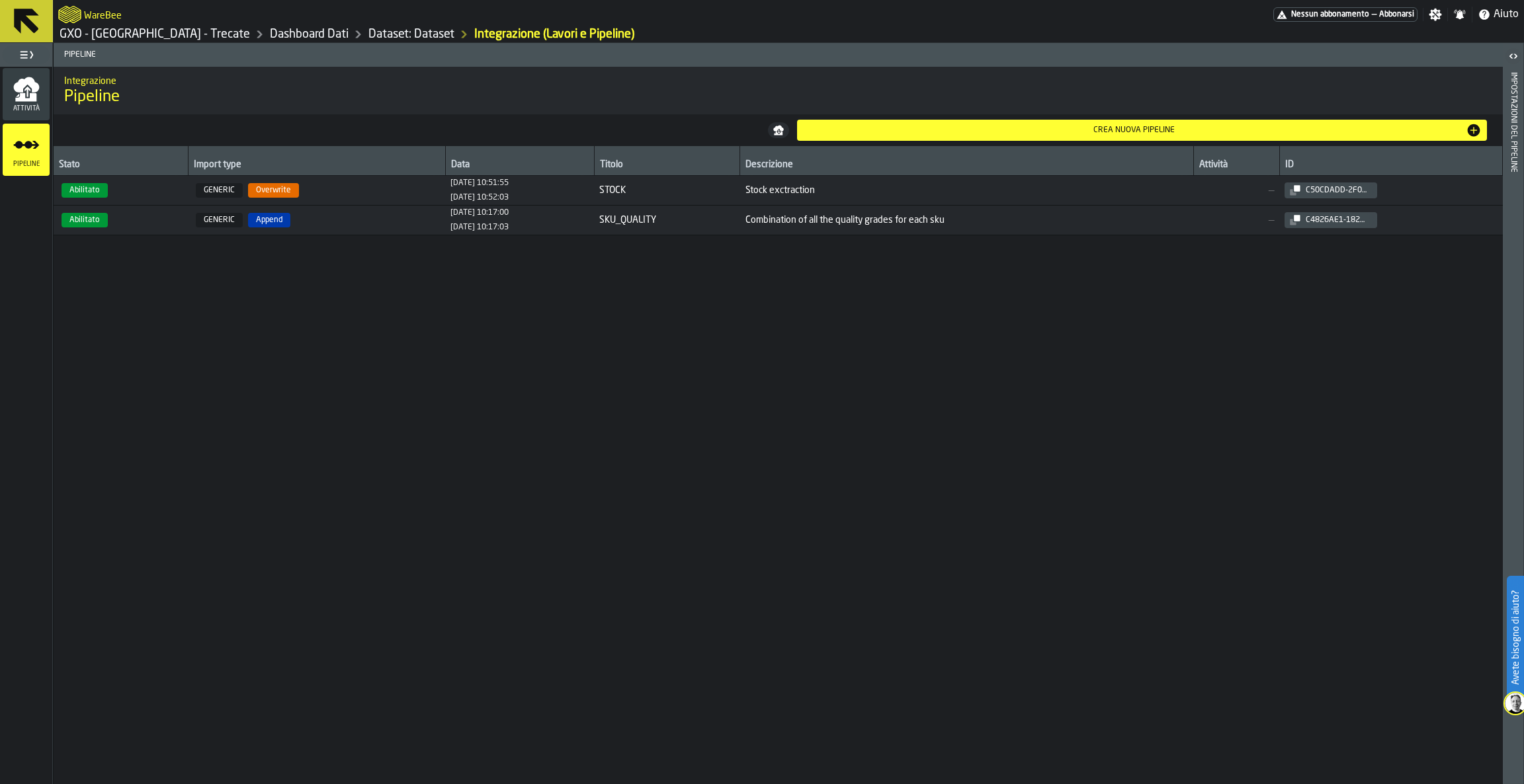
click at [1345, 122] on div "Crea nuova pipeline" at bounding box center [1142, 130] width 680 height 16
click at [1345, 126] on div "Crea nuova pipeline" at bounding box center [1134, 130] width 664 height 9
click at [1435, 190] on span "c50cdadd-2f0a-44e6-b1bc-29f6b06b701f" at bounding box center [1391, 190] width 212 height 16
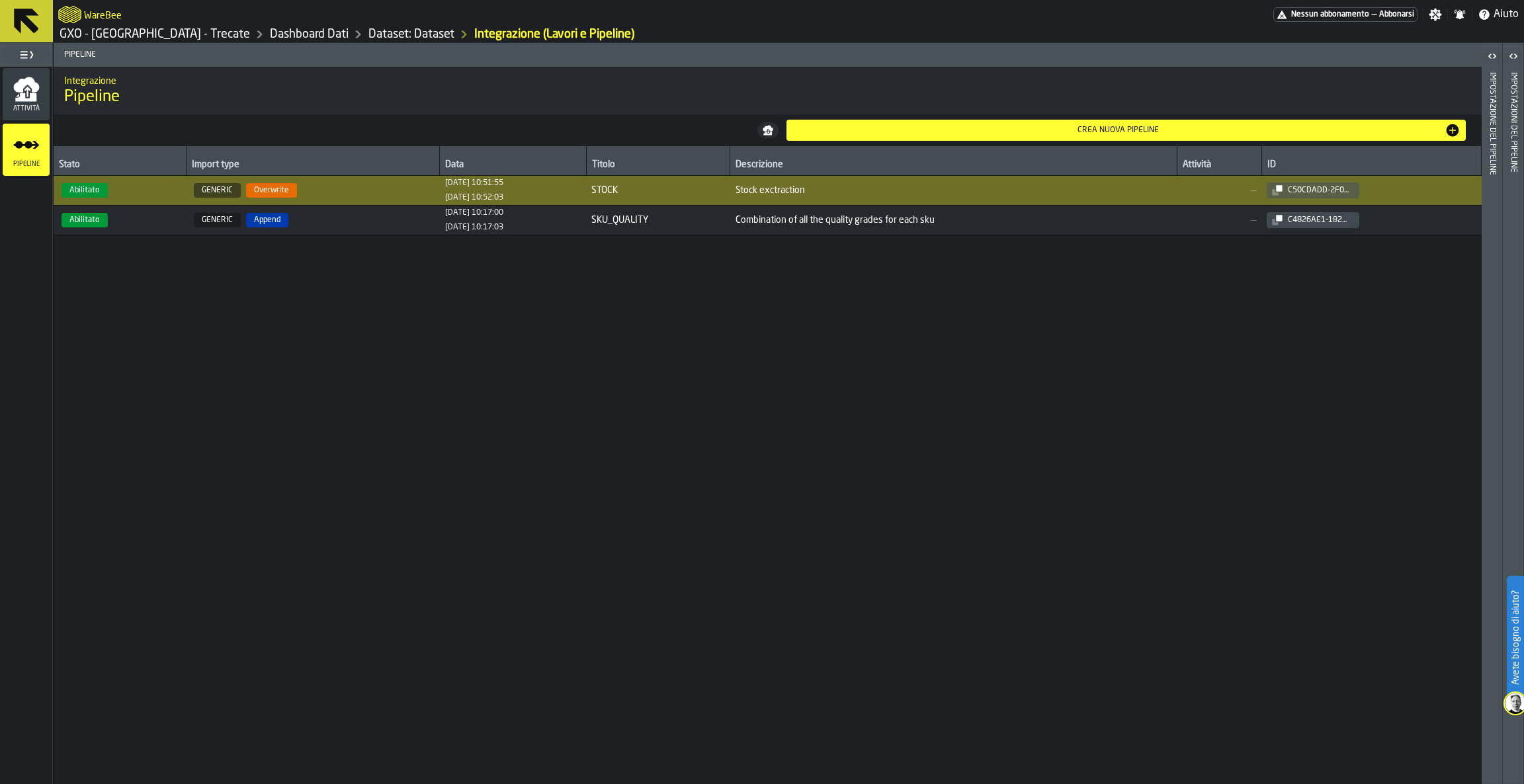
click at [1523, 83] on div "Impostazioni del Pipeline" at bounding box center [1513, 413] width 21 height 741
click at [1519, 94] on header "Impostazioni del Pipeline" at bounding box center [1513, 413] width 21 height 741
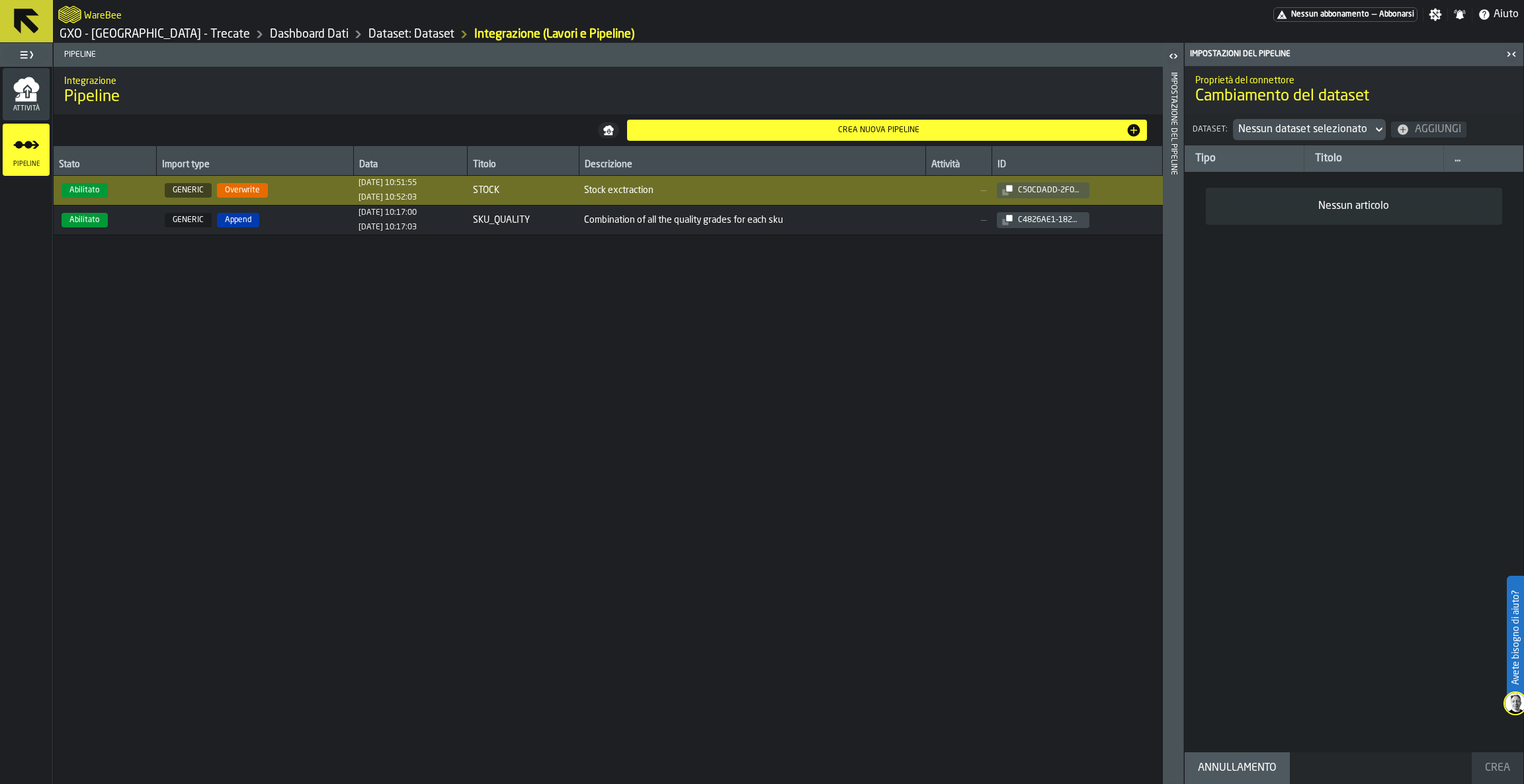
click at [1326, 52] on div "Impostazioni del Pipeline" at bounding box center [1345, 54] width 315 height 9
click at [1505, 39] on h1 "GXO - [GEOGRAPHIC_DATA] - Trecate Dashboard Dati Dataset: Dataset Integrazione …" at bounding box center [788, 34] width 1460 height 16
click at [1508, 54] on icon "button-toggle-Chiudimi" at bounding box center [1511, 54] width 16 height 16
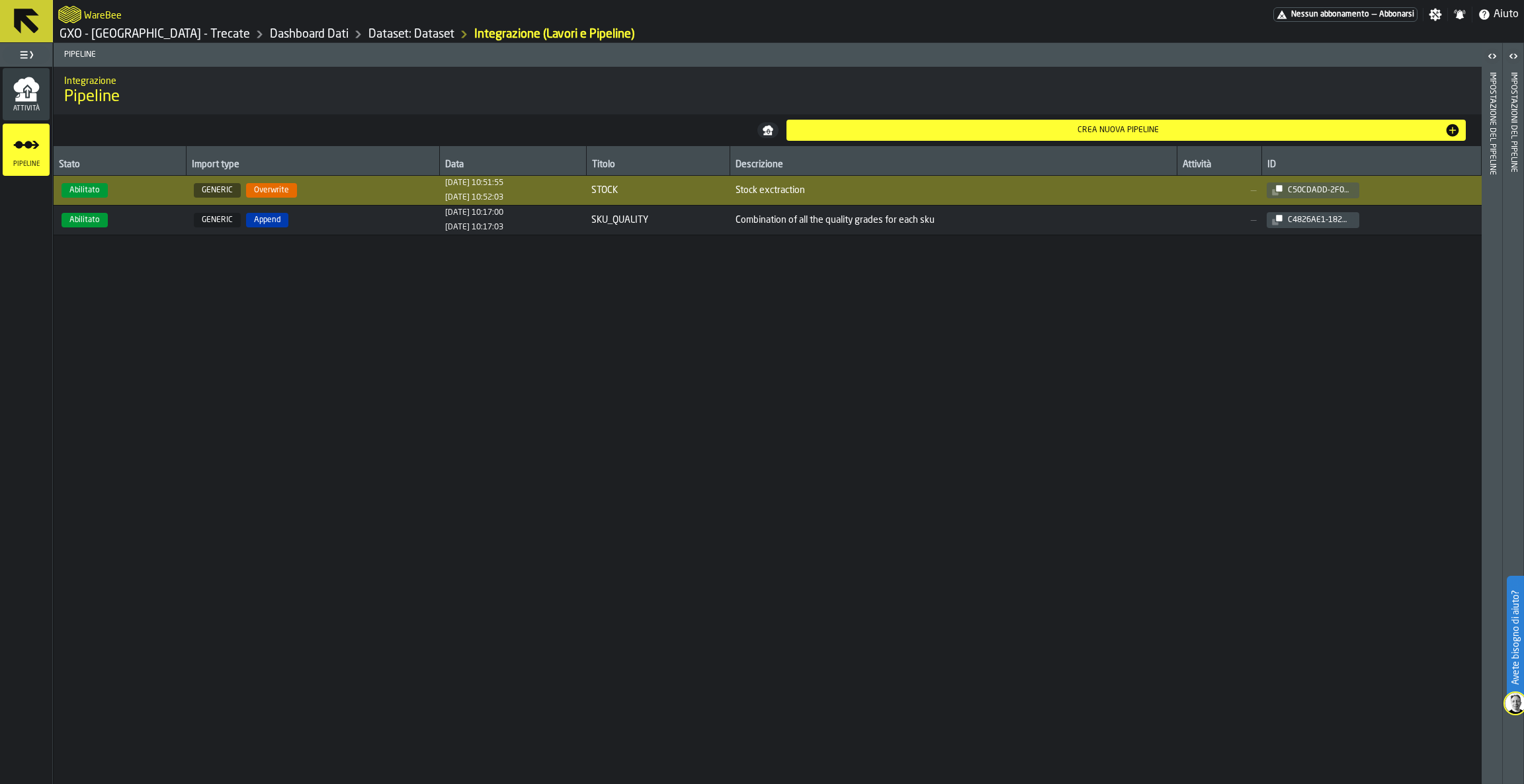
click at [1490, 77] on div "Impostazione del Pipeline" at bounding box center [1492, 425] width 9 height 712
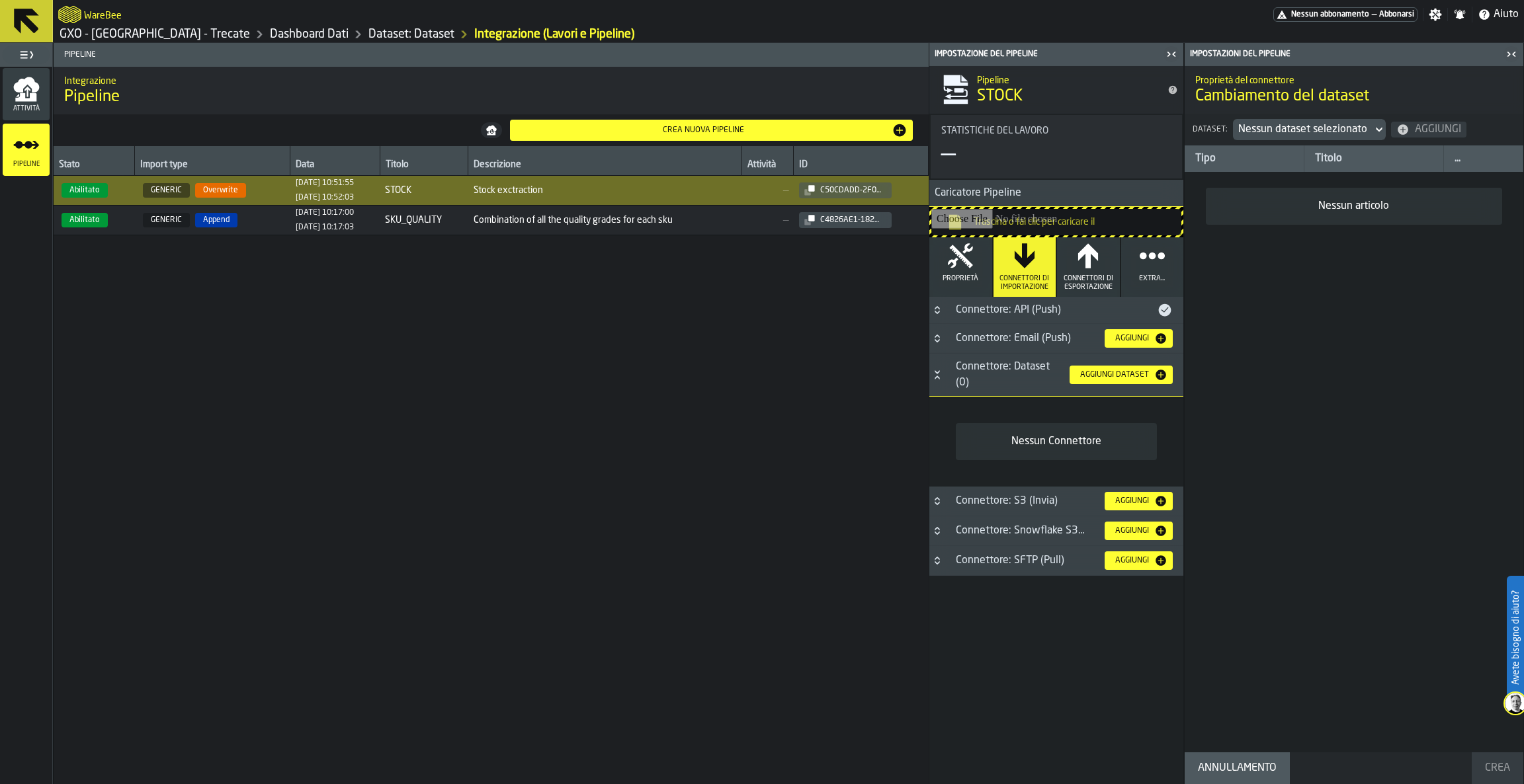
click at [1099, 311] on div "Connettore: API (Push)" at bounding box center [1052, 310] width 209 height 16
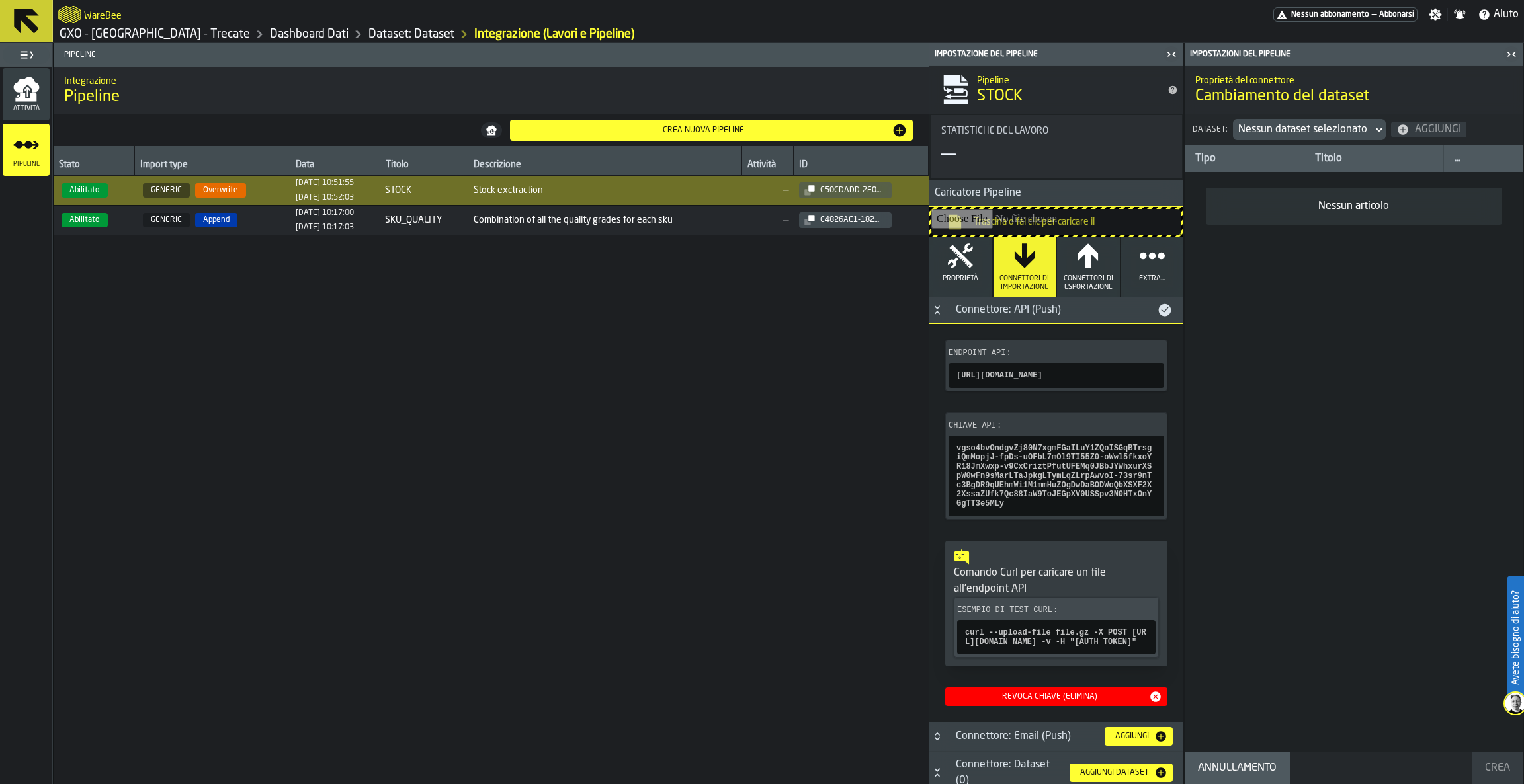
click at [1370, 49] on div "Impostazioni del Pipeline" at bounding box center [1345, 54] width 315 height 9
click at [1511, 55] on icon "button-toggle-Chiudimi" at bounding box center [1511, 54] width 16 height 16
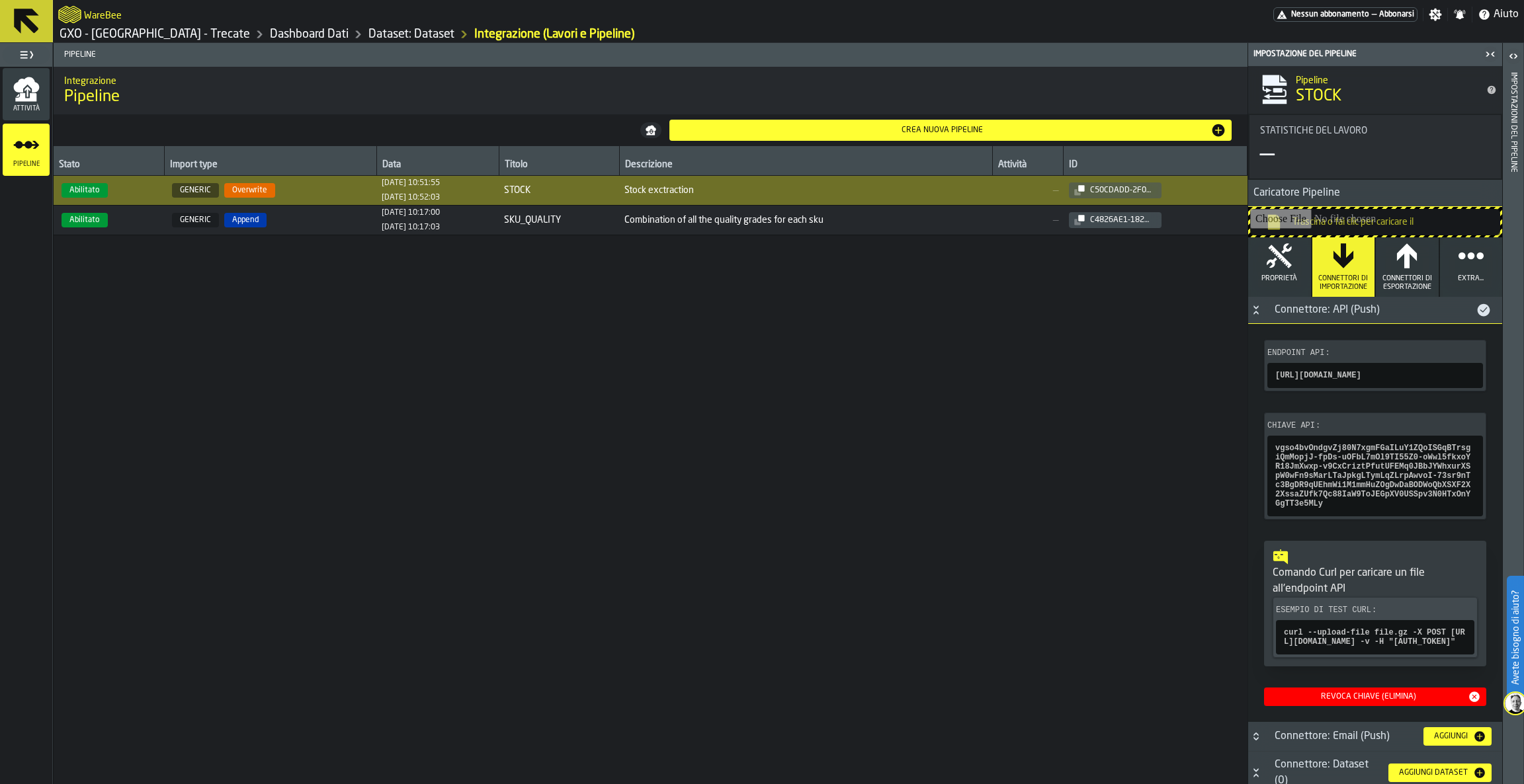
click at [1427, 111] on div "Pipeline STOCK" at bounding box center [1386, 90] width 190 height 56
click at [1169, 753] on div "Stato Import type Data Titolo Descrizione Attività ID Abilitato GENERIC Overwri…" at bounding box center [650, 465] width 1194 height 638
